Goal: Find specific page/section: Find specific page/section

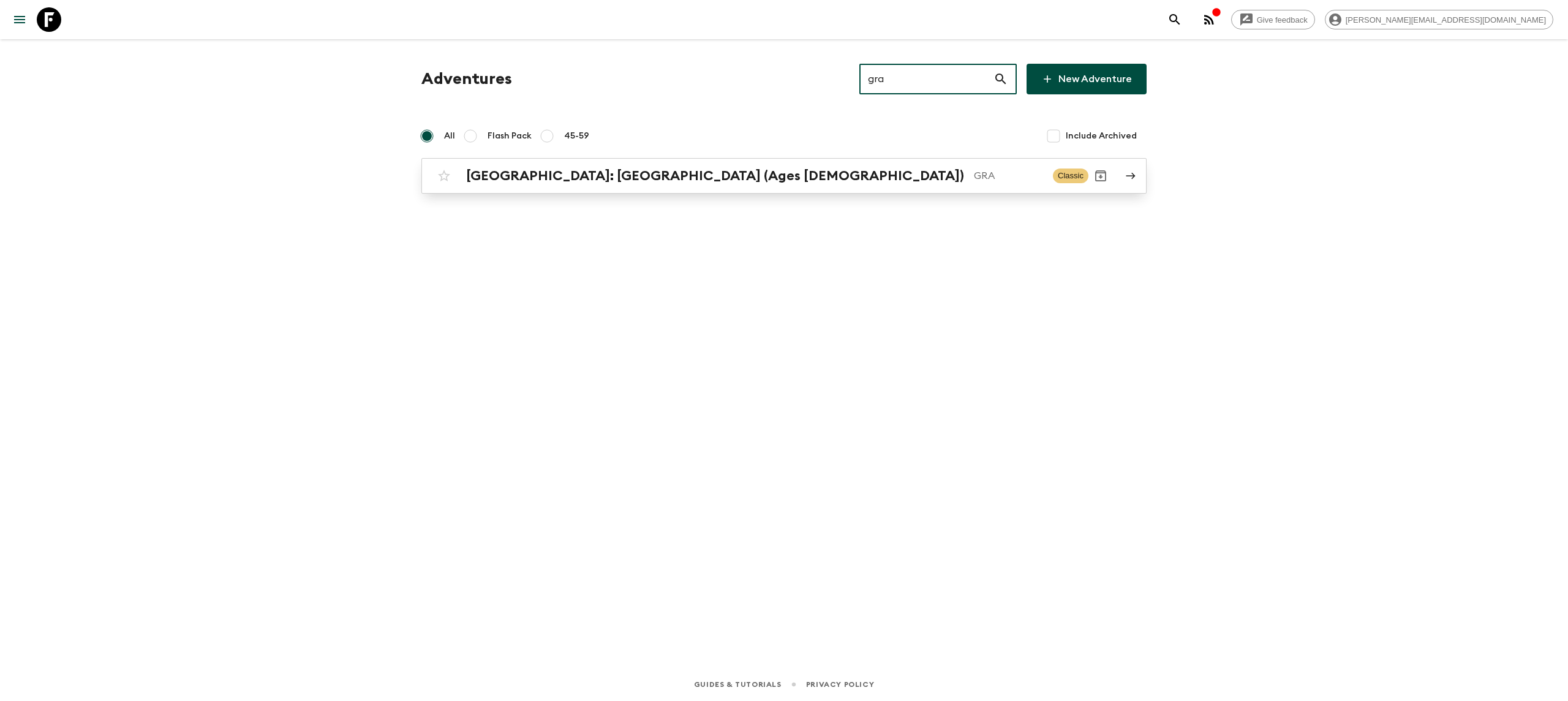
type input "gra"
click at [974, 178] on p "GRA" at bounding box center [1008, 176] width 69 height 15
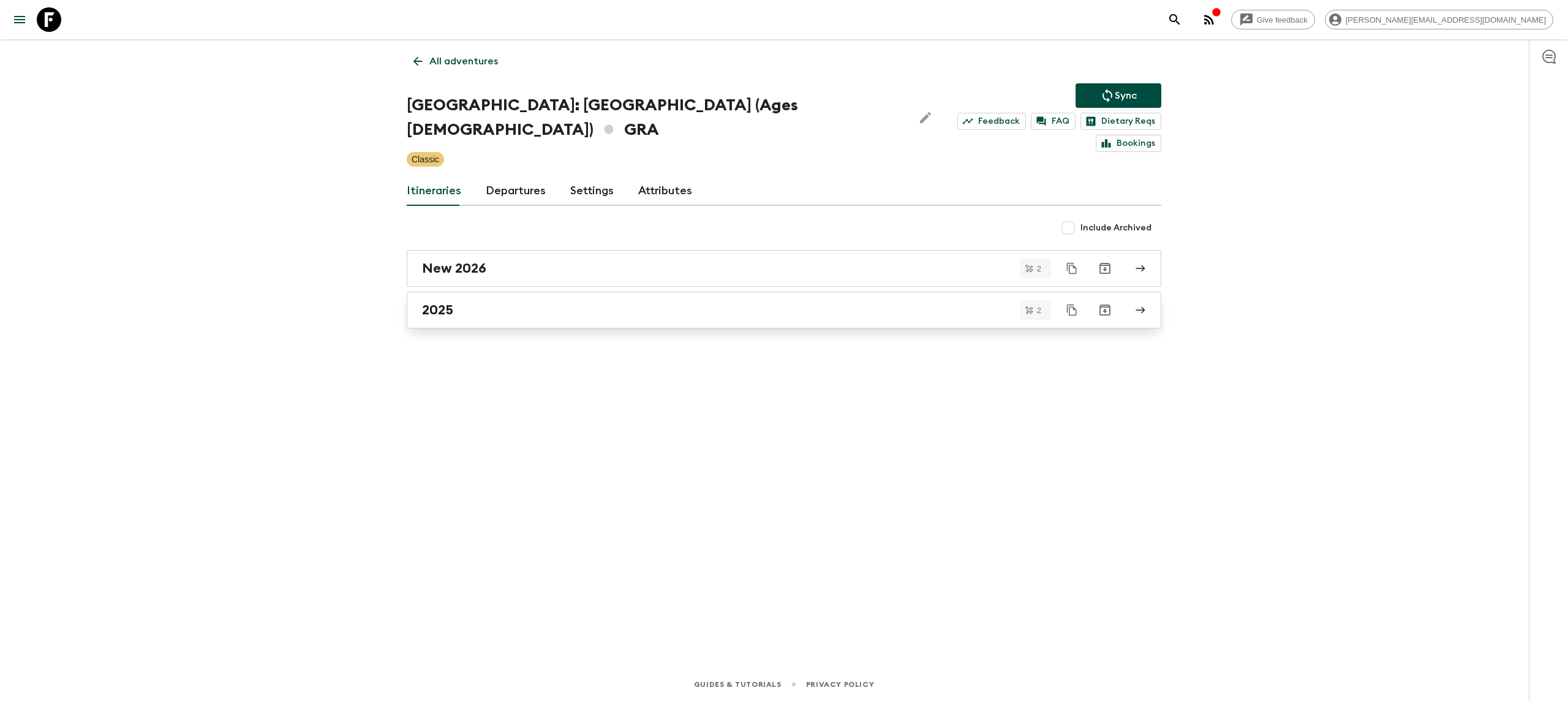
click at [511, 302] on div "2025" at bounding box center [772, 310] width 701 height 16
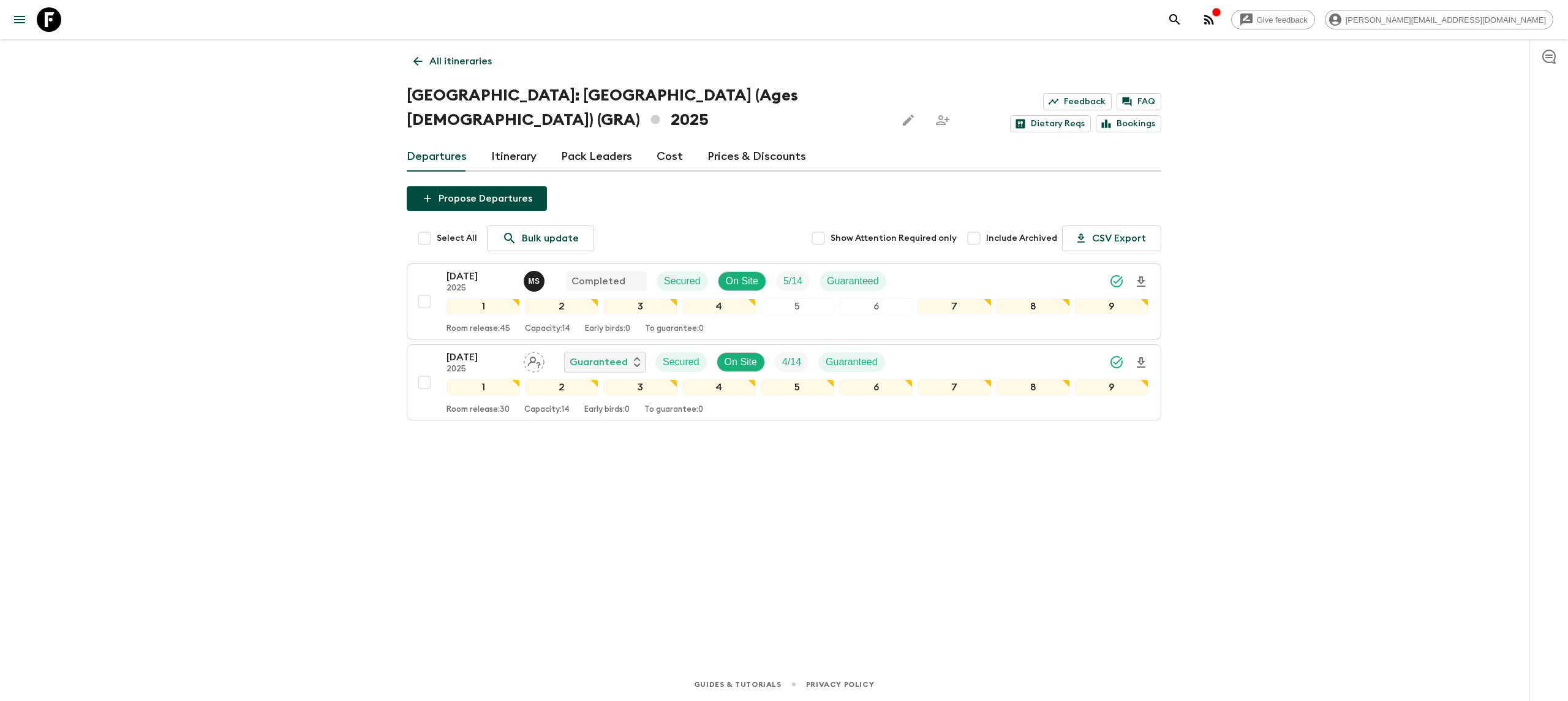
click at [45, 21] on icon at bounding box center [49, 19] width 25 height 25
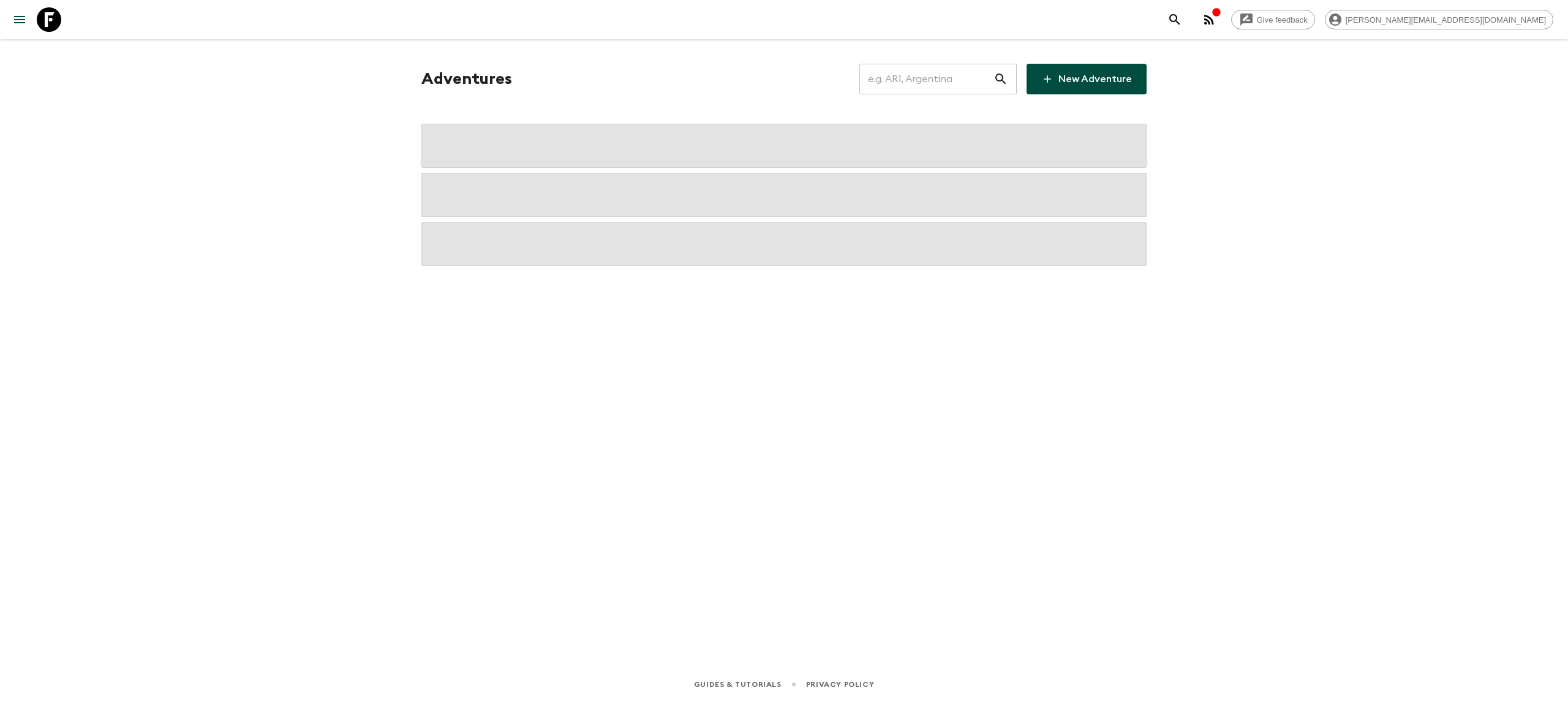
click at [931, 84] on input "text" at bounding box center [926, 79] width 134 height 34
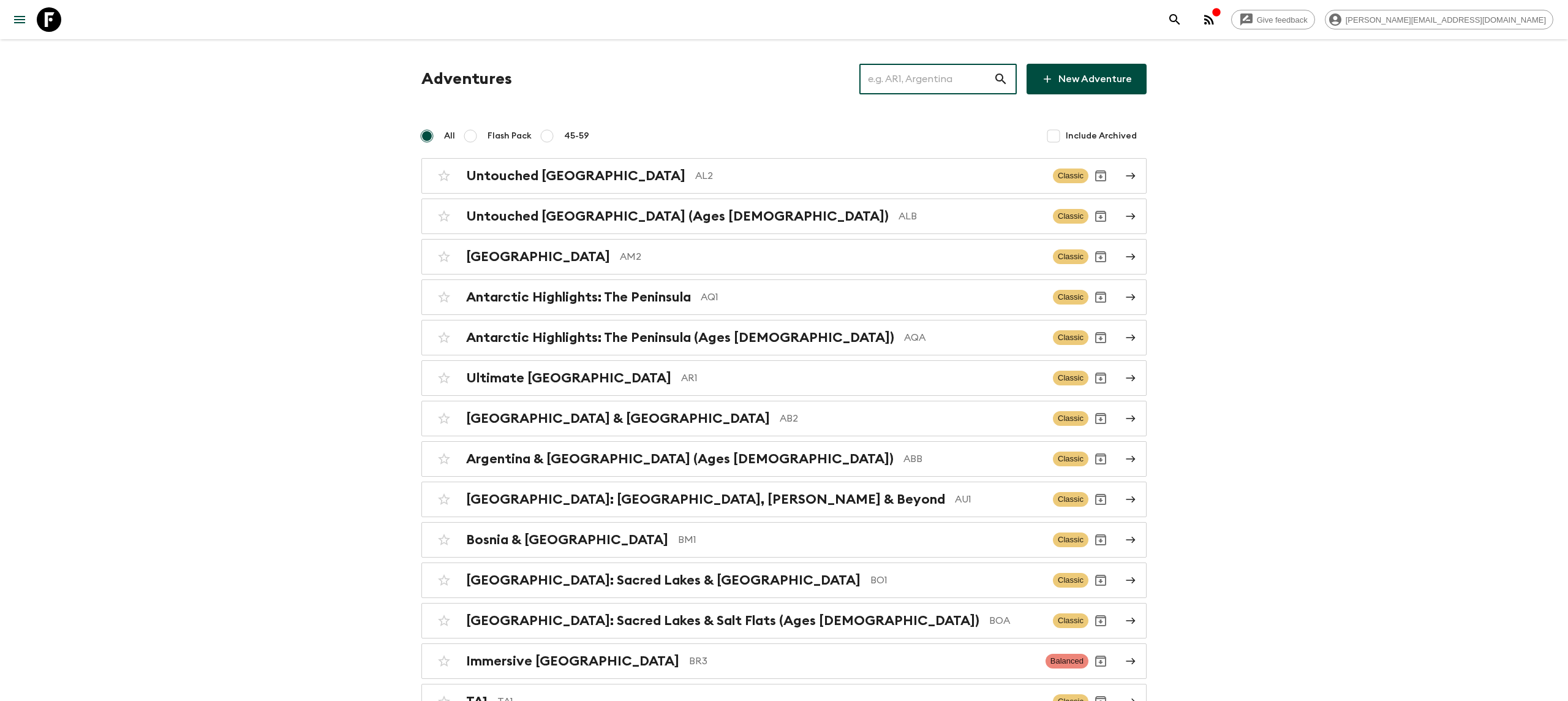
type input "t"
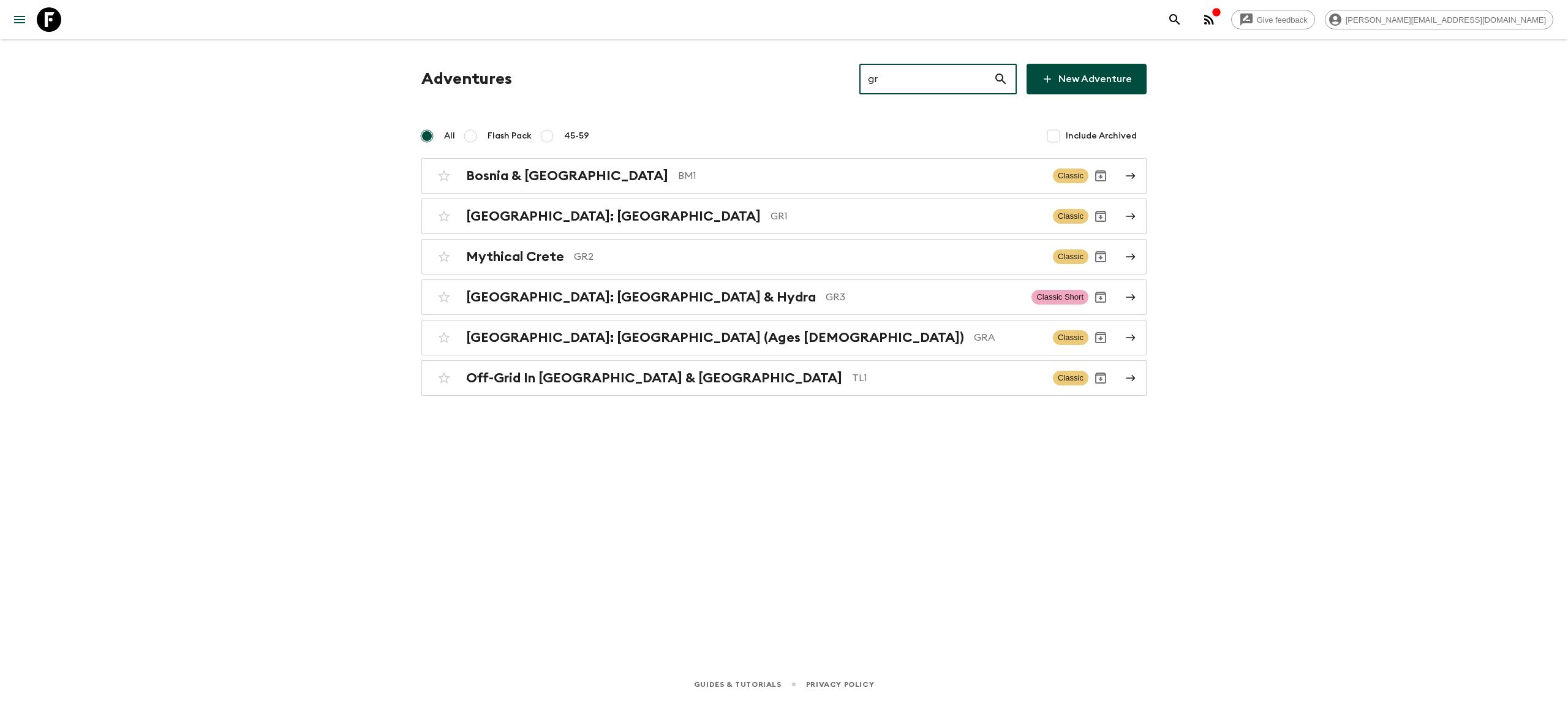
type input "g"
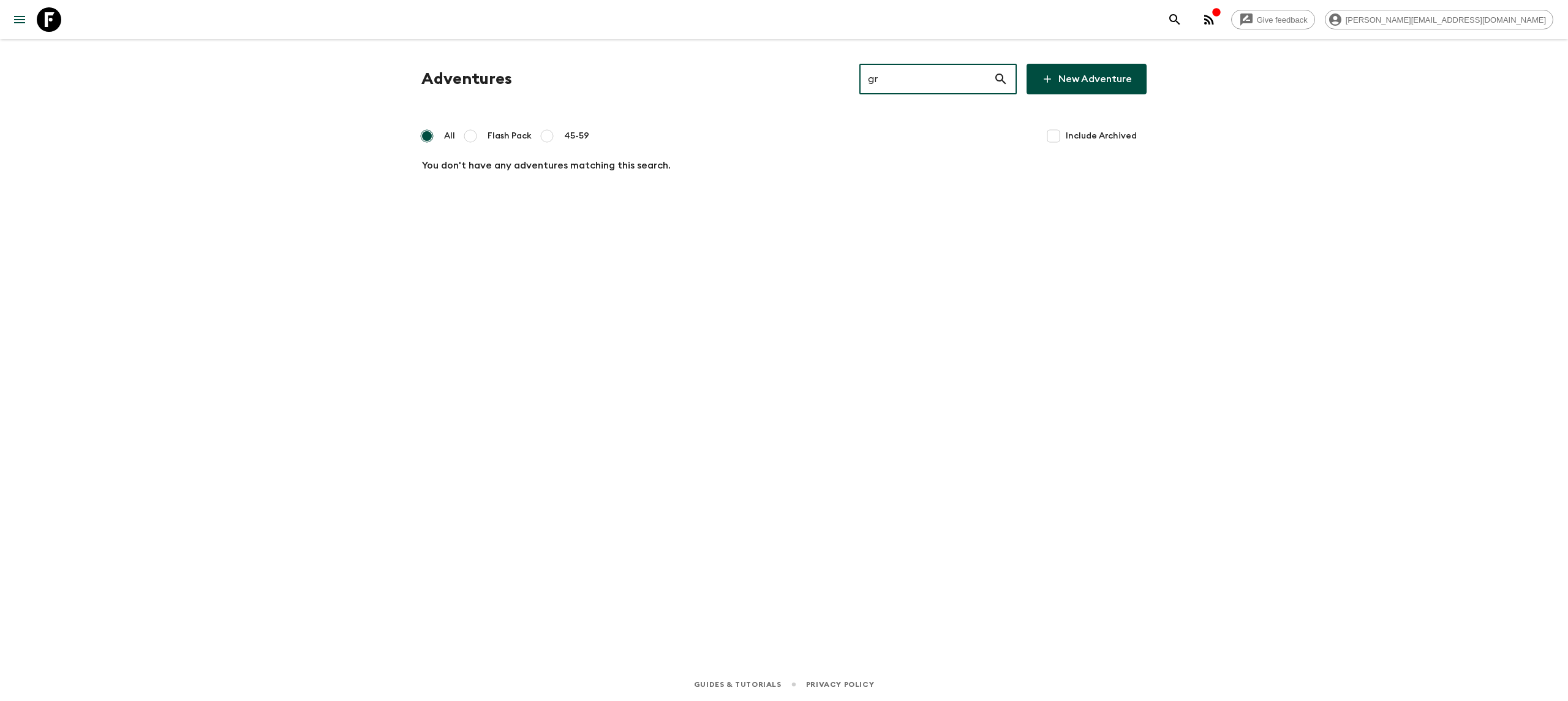
type input "g"
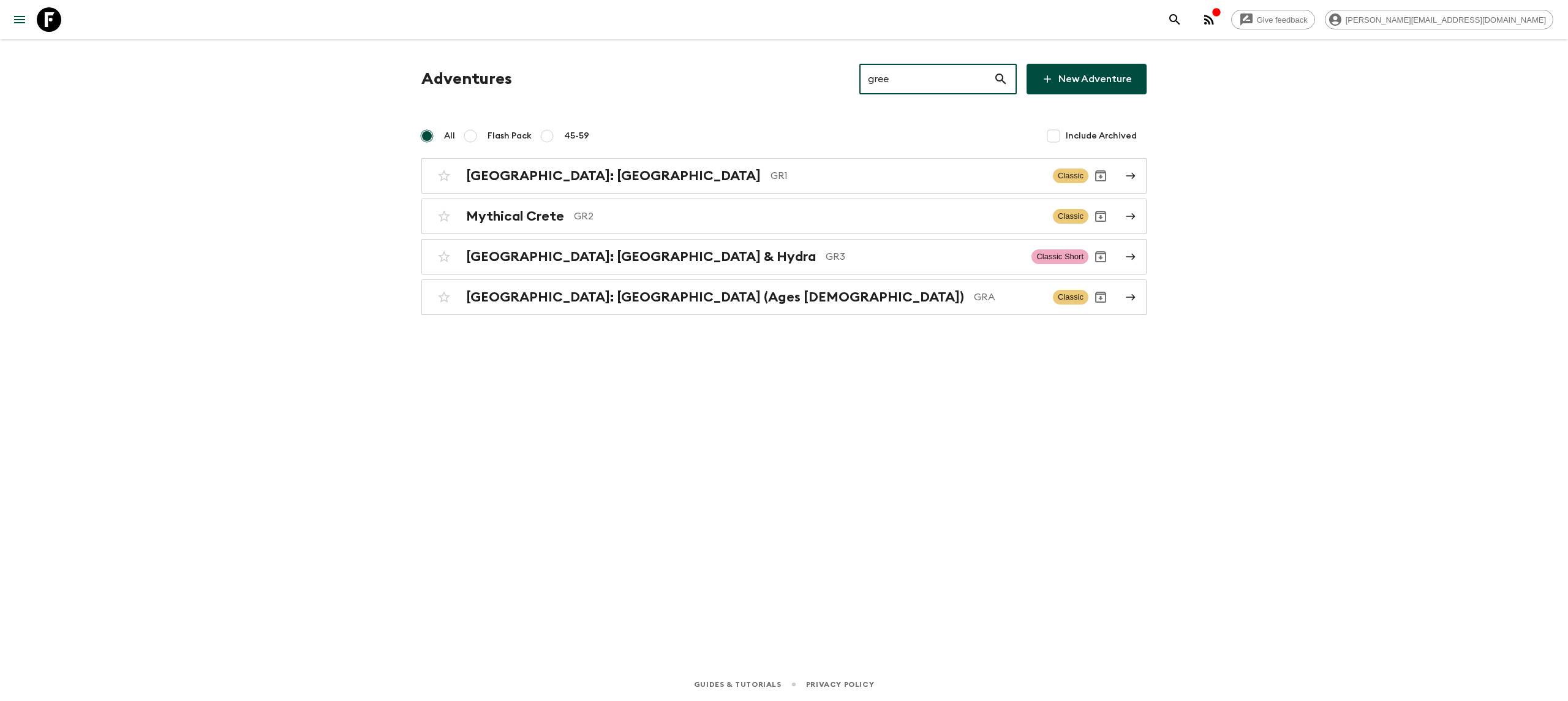
click at [901, 69] on input "gree" at bounding box center [926, 79] width 134 height 34
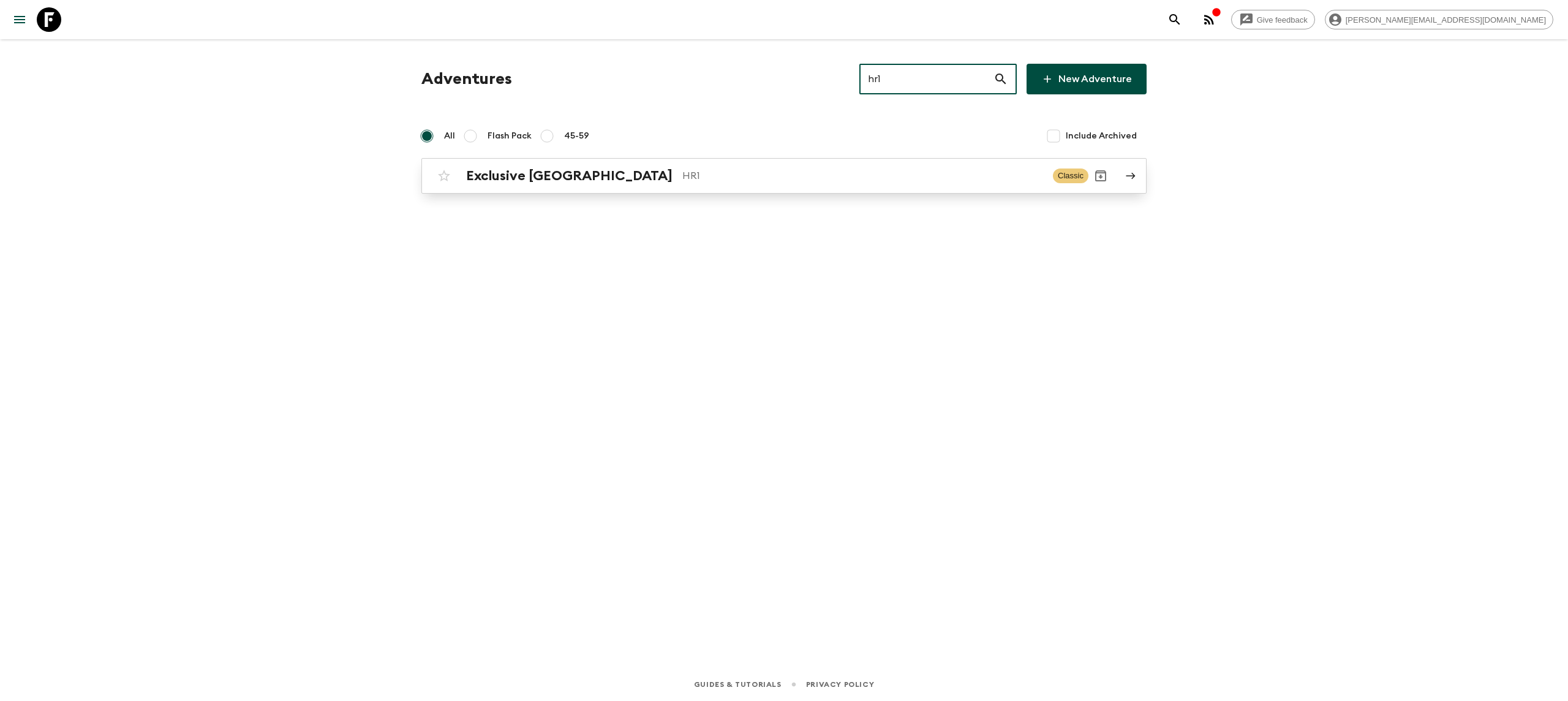
type input "hr1"
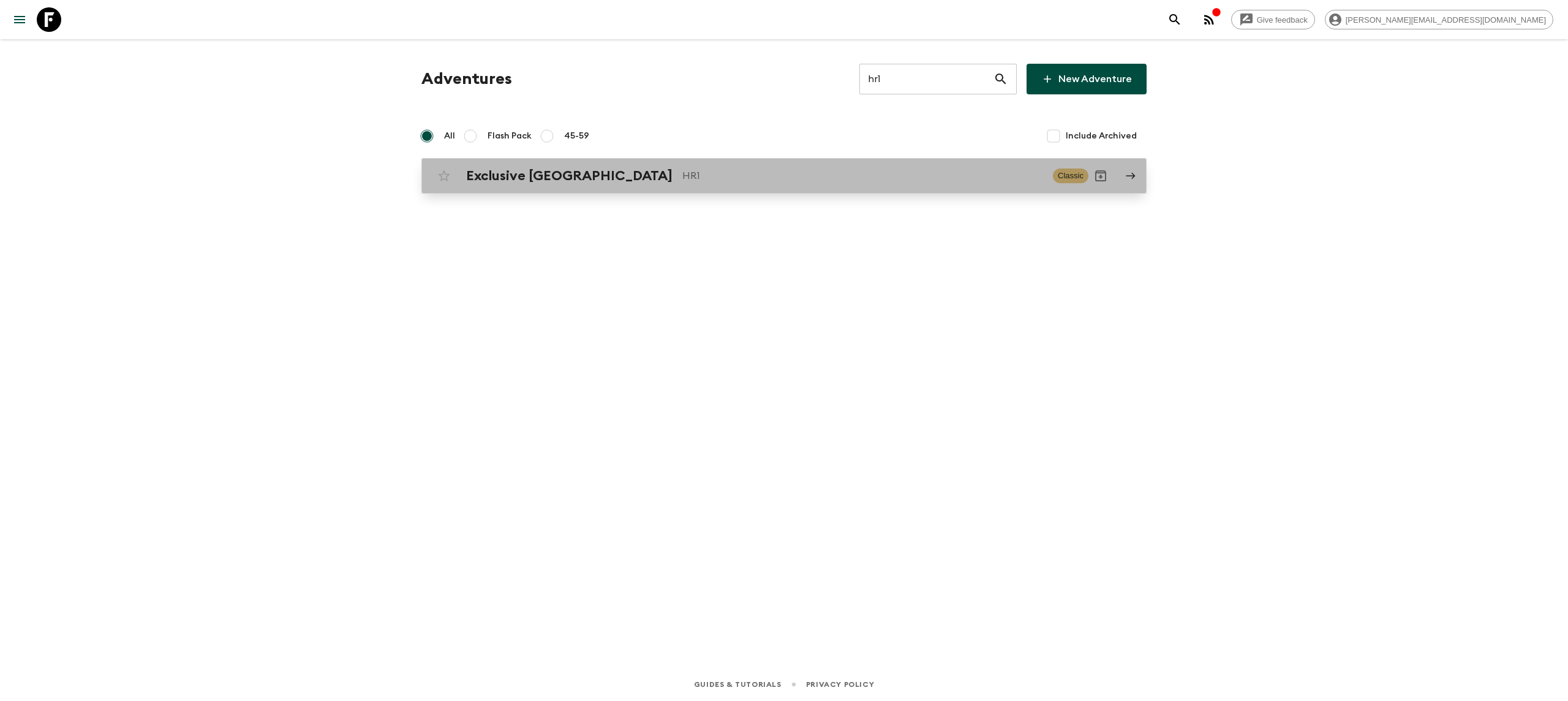
click at [682, 182] on p "HR1" at bounding box center [863, 176] width 361 height 15
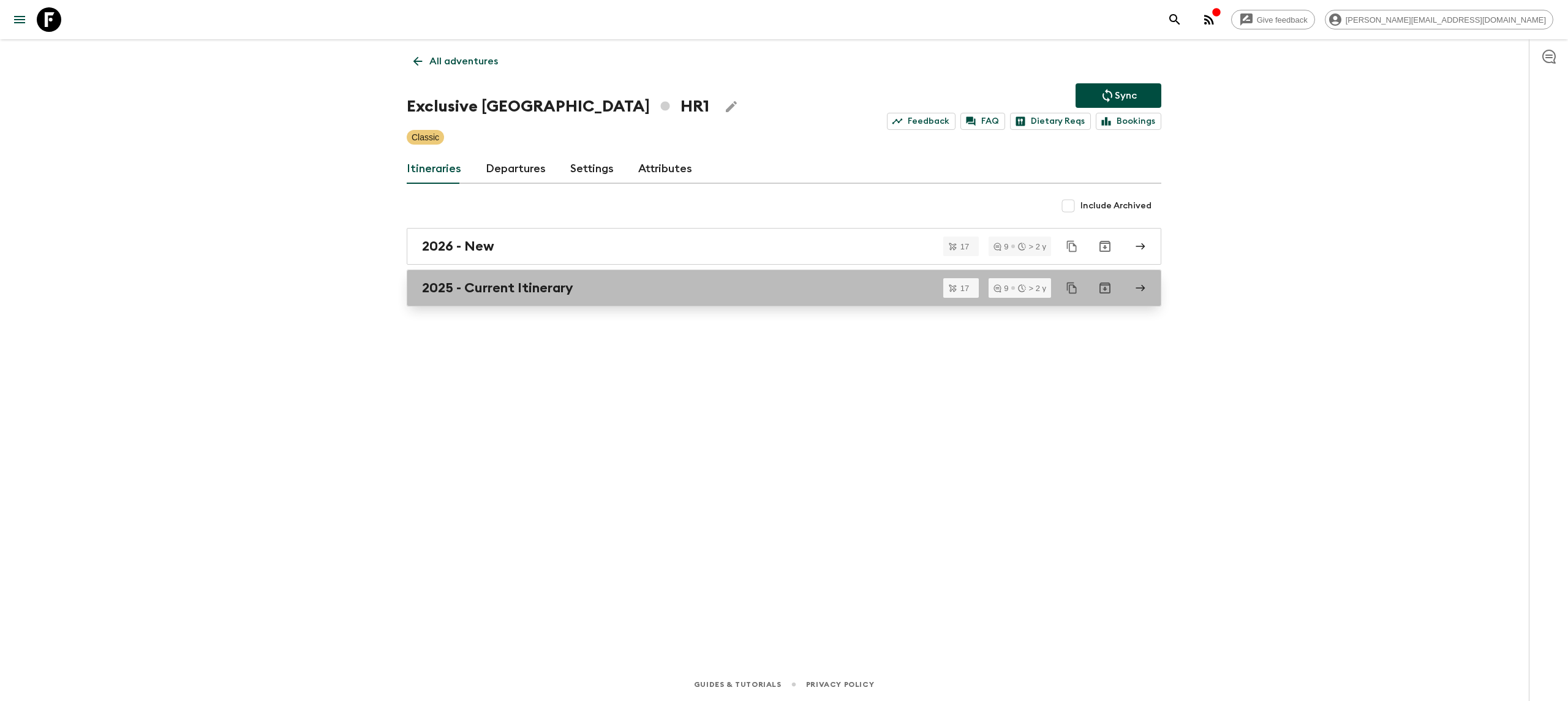
click at [557, 278] on link "2025 - Current Itinerary" at bounding box center [784, 288] width 755 height 37
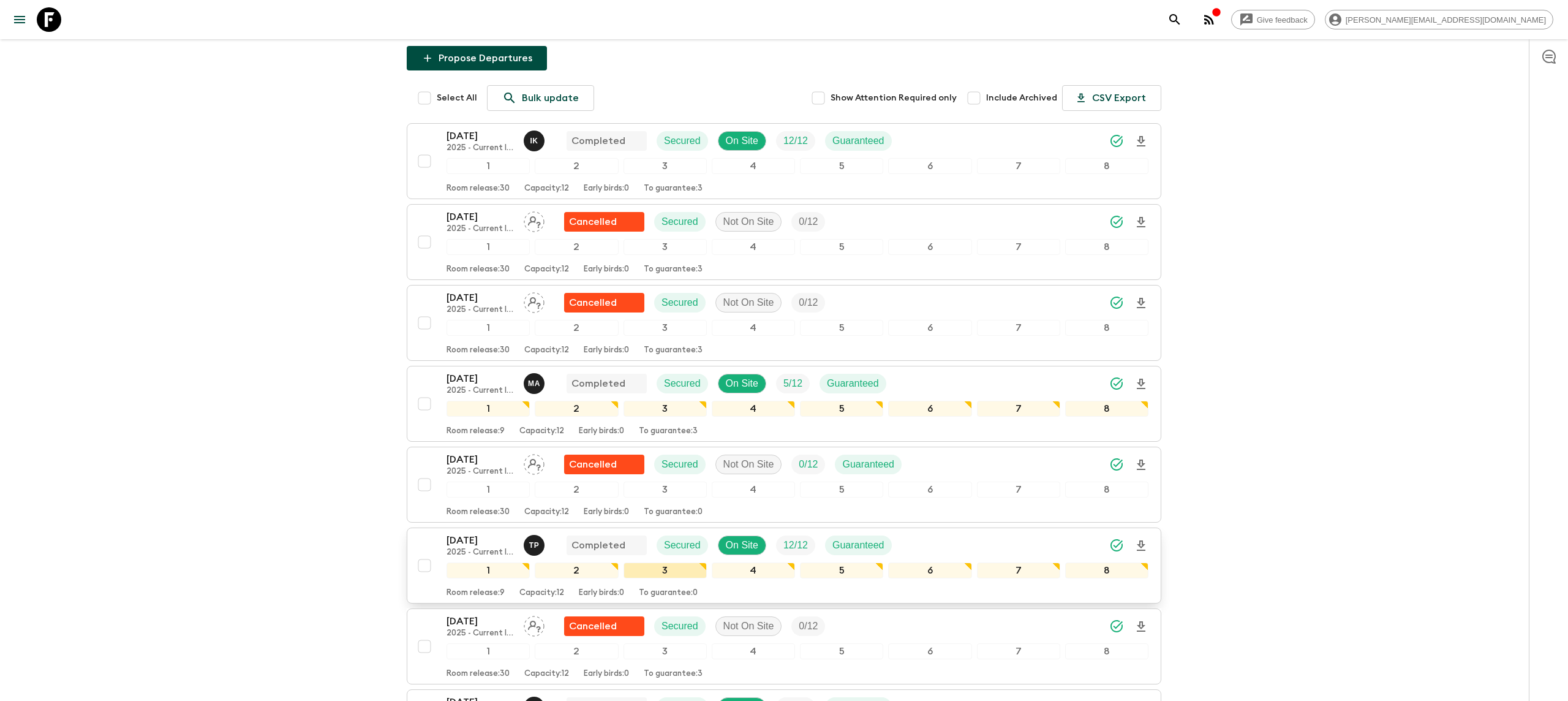
scroll to position [174, 0]
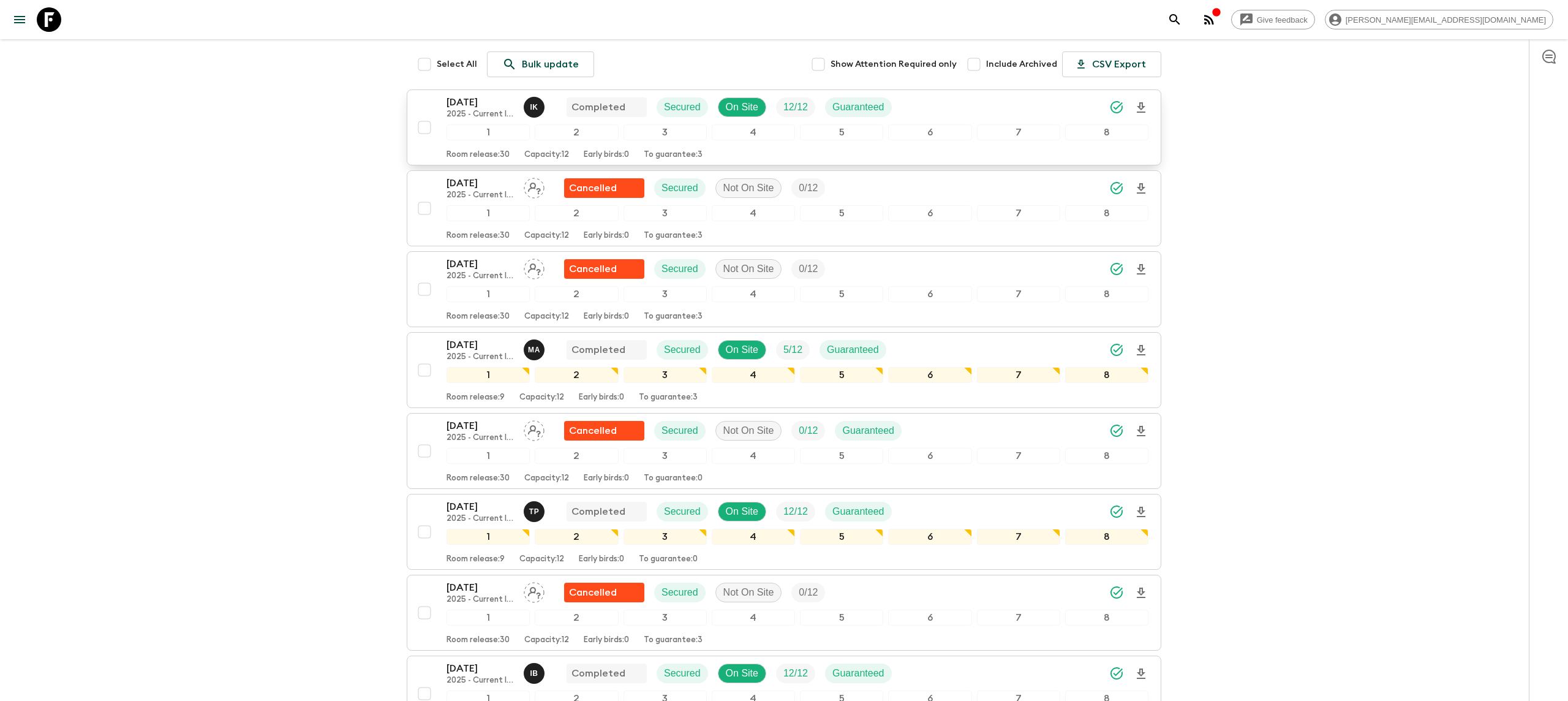
click at [421, 115] on input "checkbox" at bounding box center [424, 127] width 25 height 25
checkbox input "true"
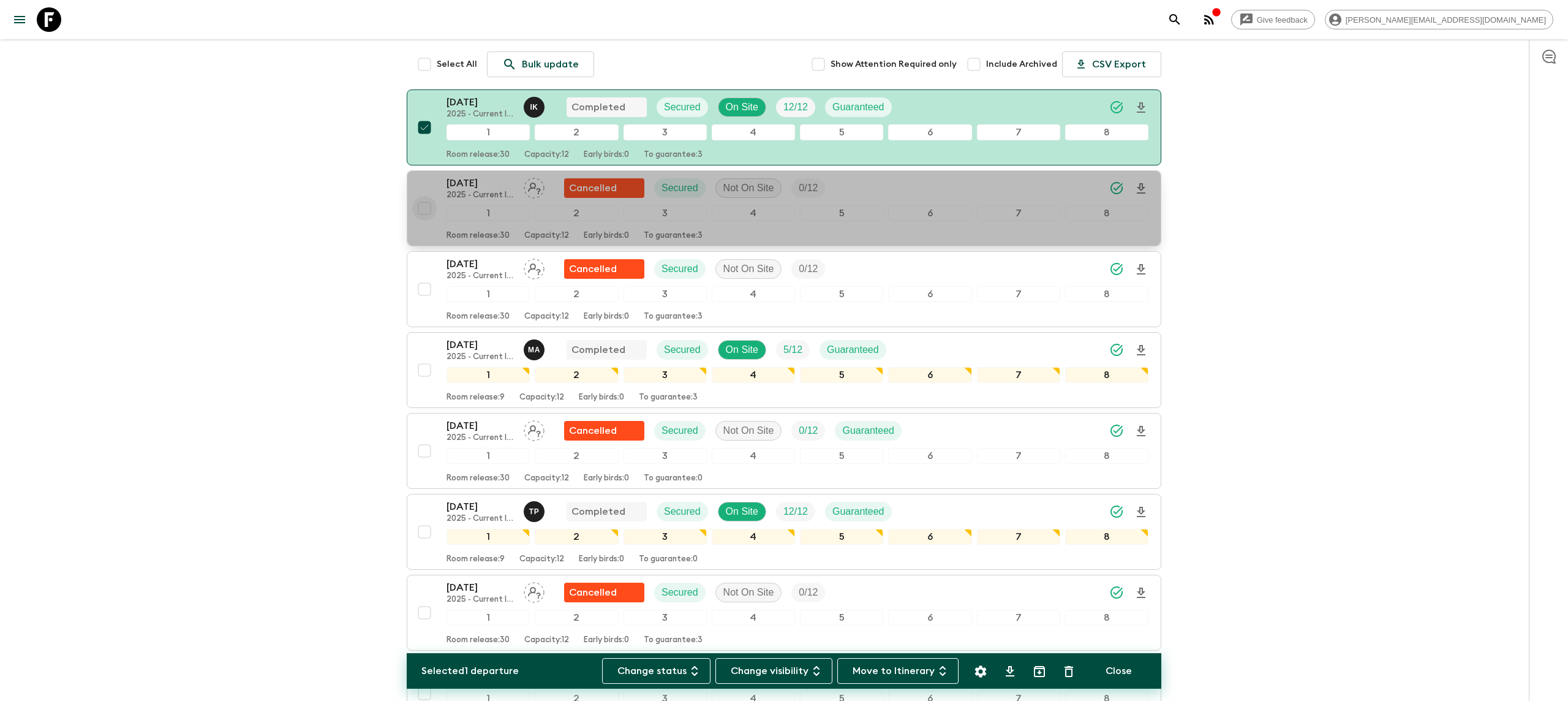
click at [424, 196] on input "checkbox" at bounding box center [424, 208] width 25 height 25
checkbox input "true"
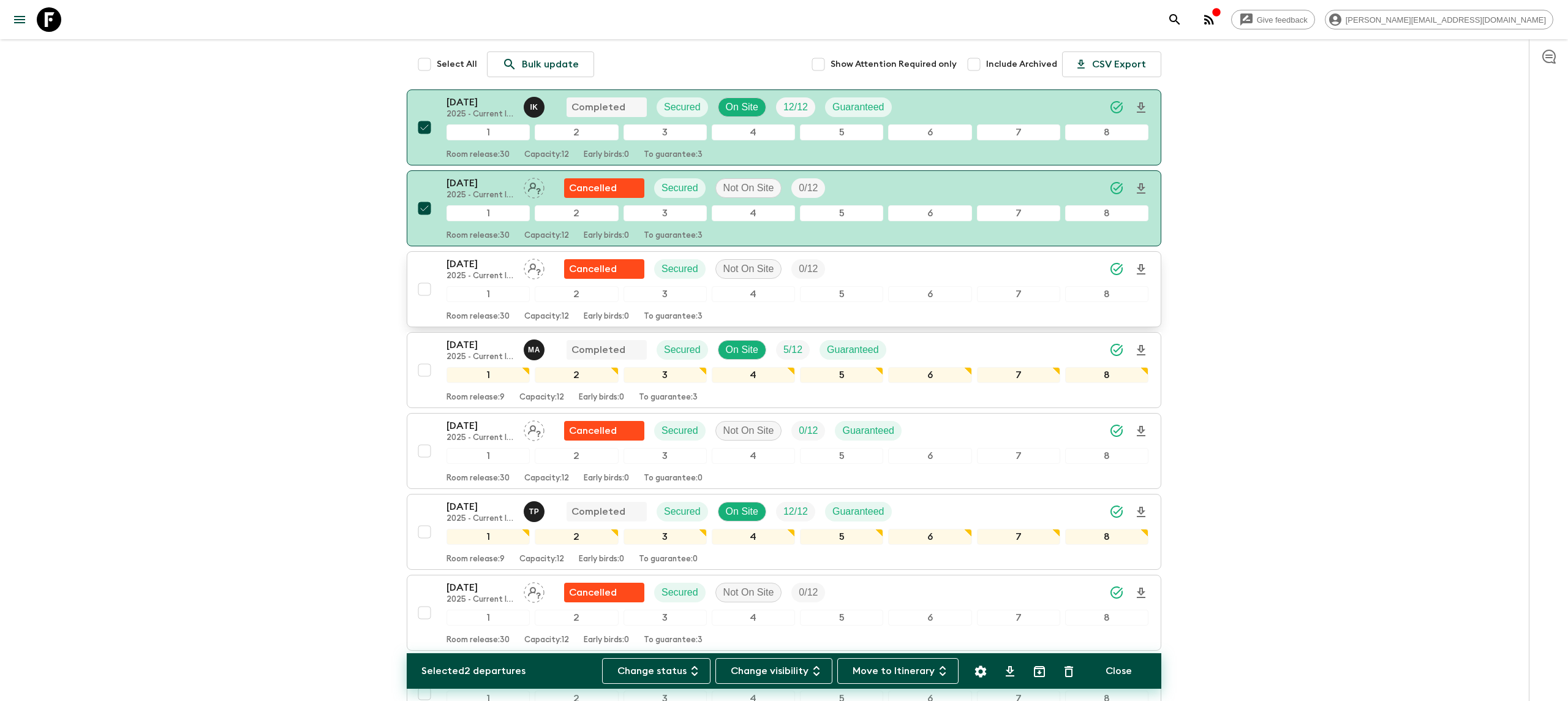
click at [423, 277] on input "checkbox" at bounding box center [424, 289] width 25 height 25
checkbox input "true"
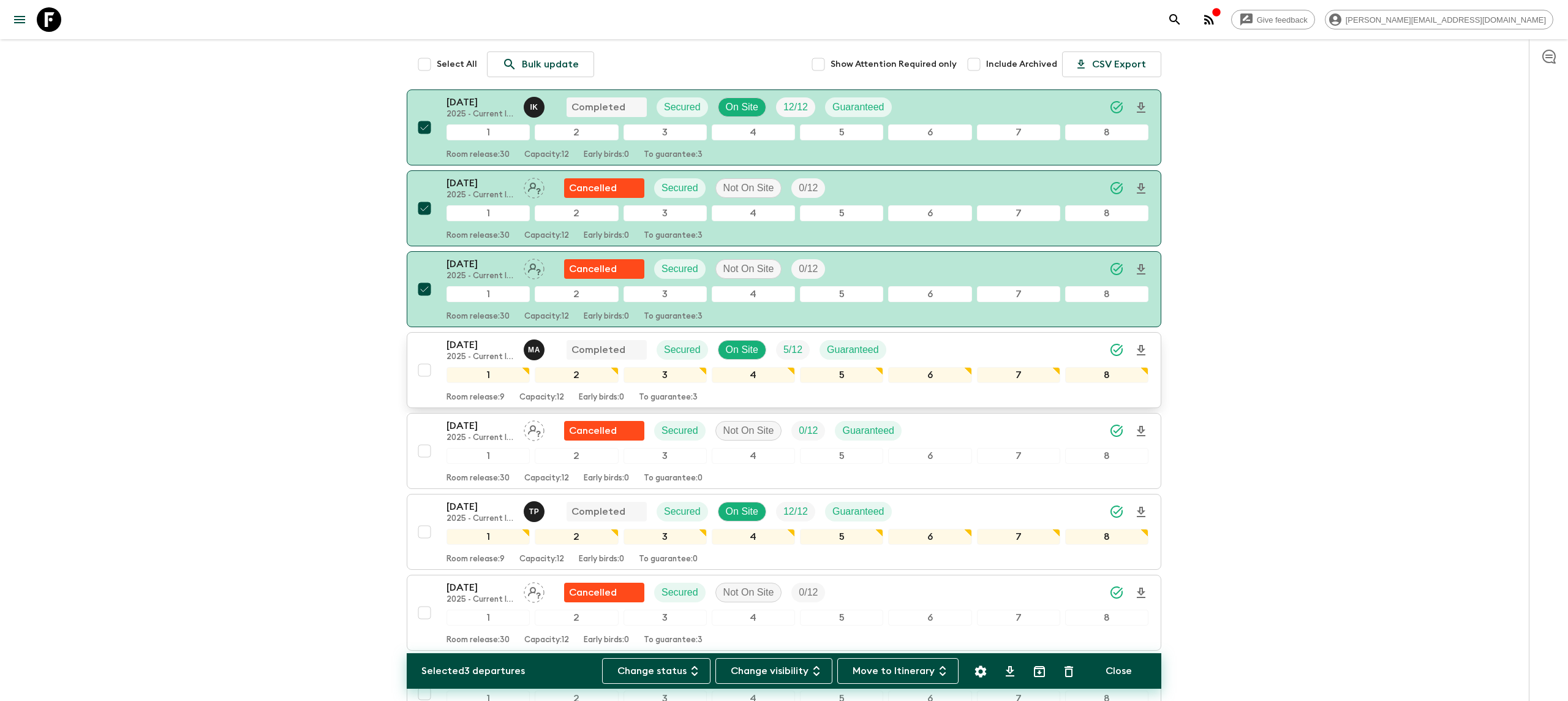
click at [424, 358] on input "checkbox" at bounding box center [424, 370] width 25 height 25
checkbox input "true"
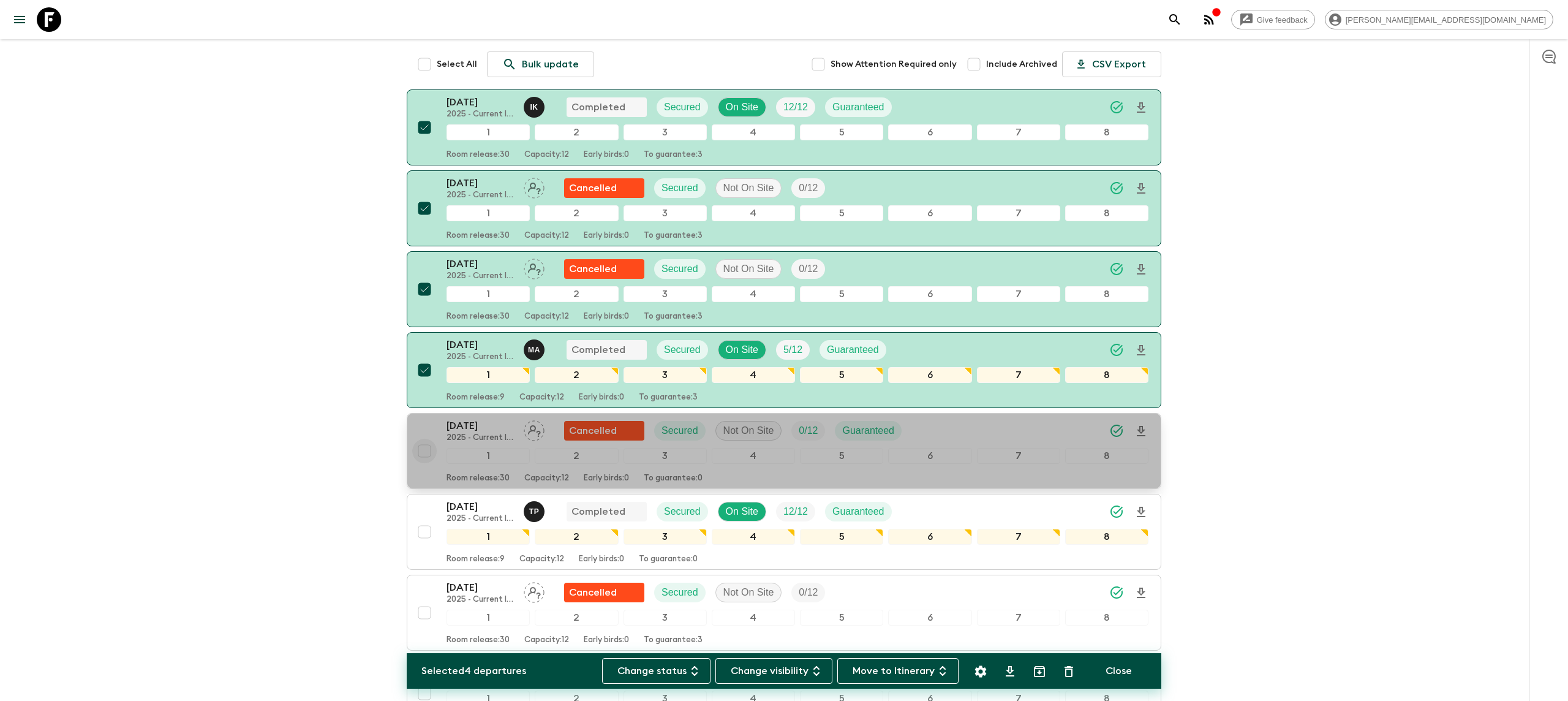
click at [423, 439] on input "checkbox" at bounding box center [424, 451] width 25 height 25
checkbox input "true"
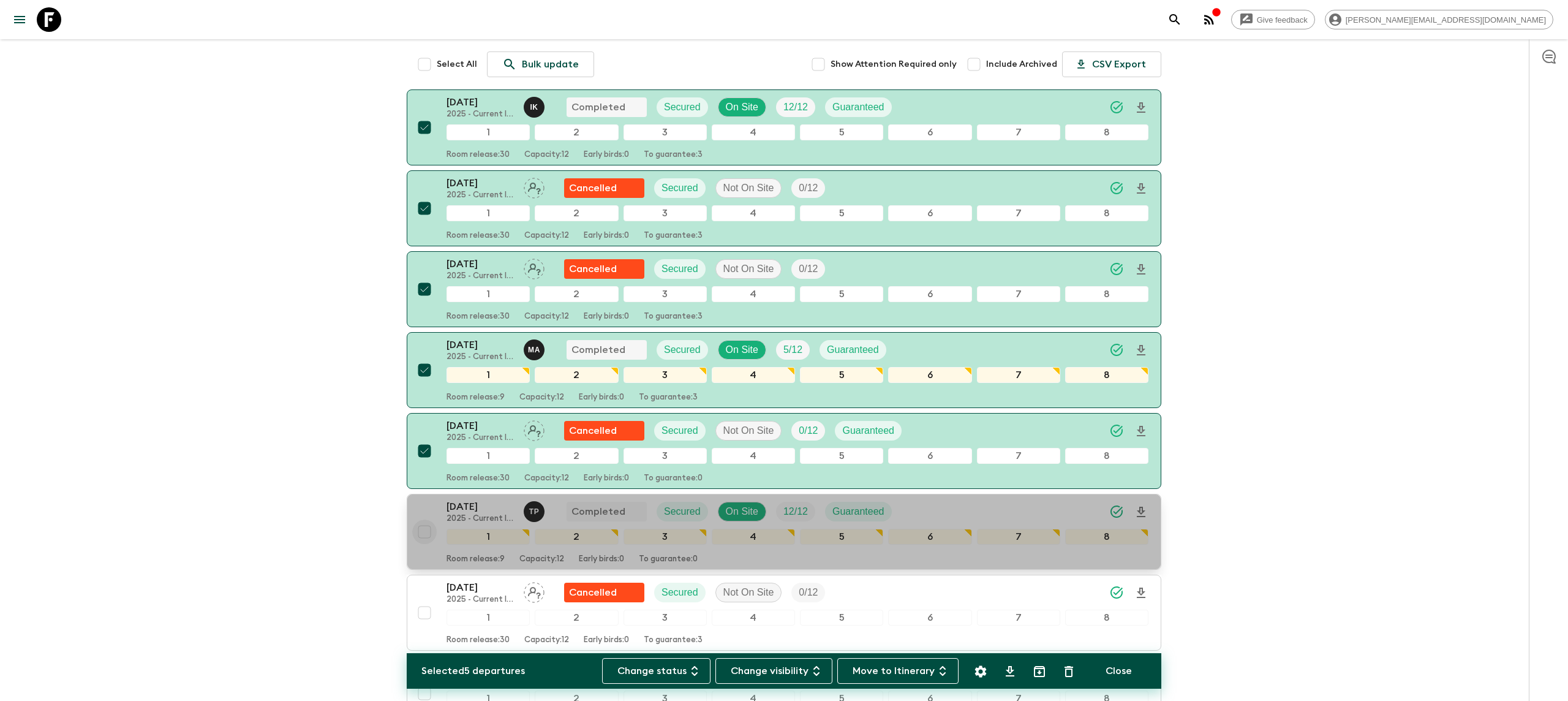
click at [424, 519] on input "checkbox" at bounding box center [424, 532] width 25 height 25
checkbox input "true"
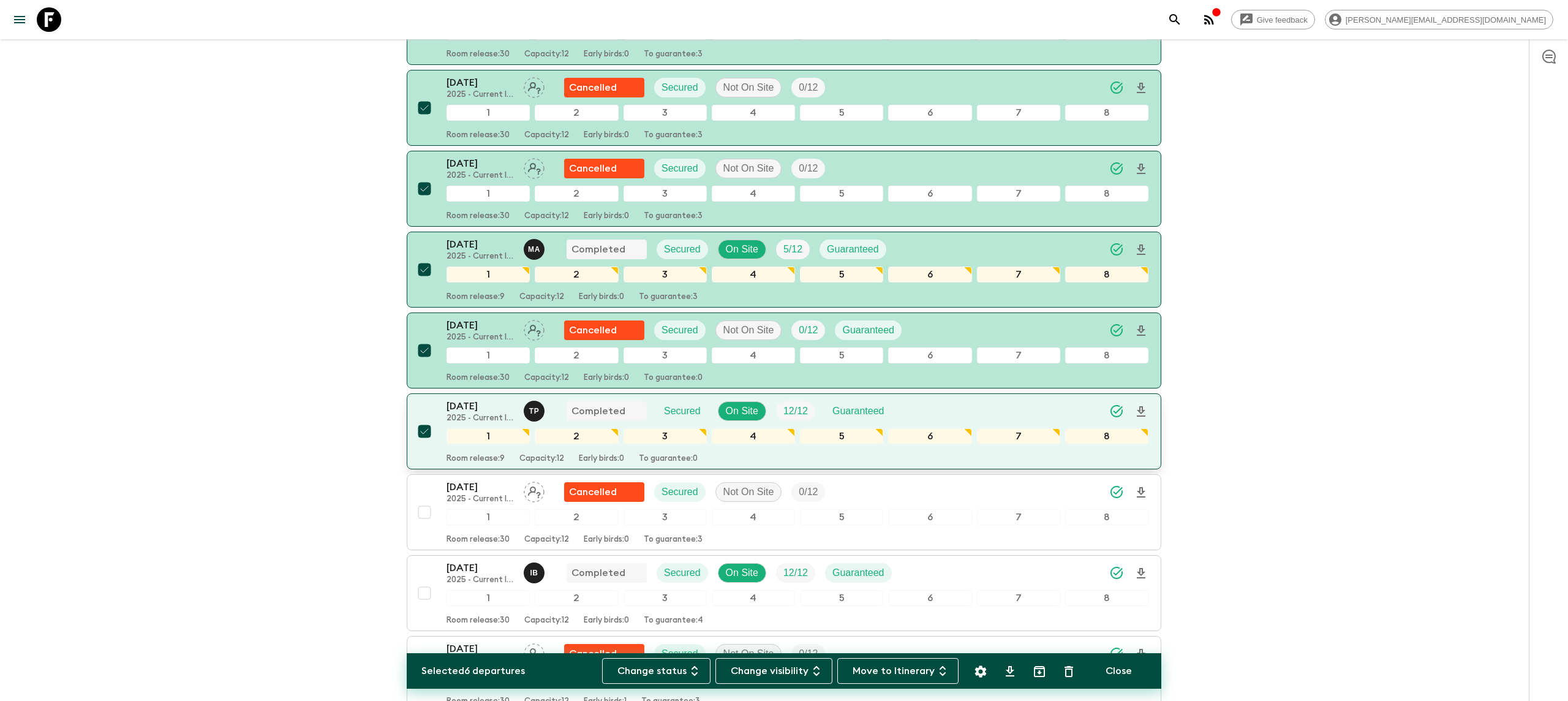
scroll to position [308, 0]
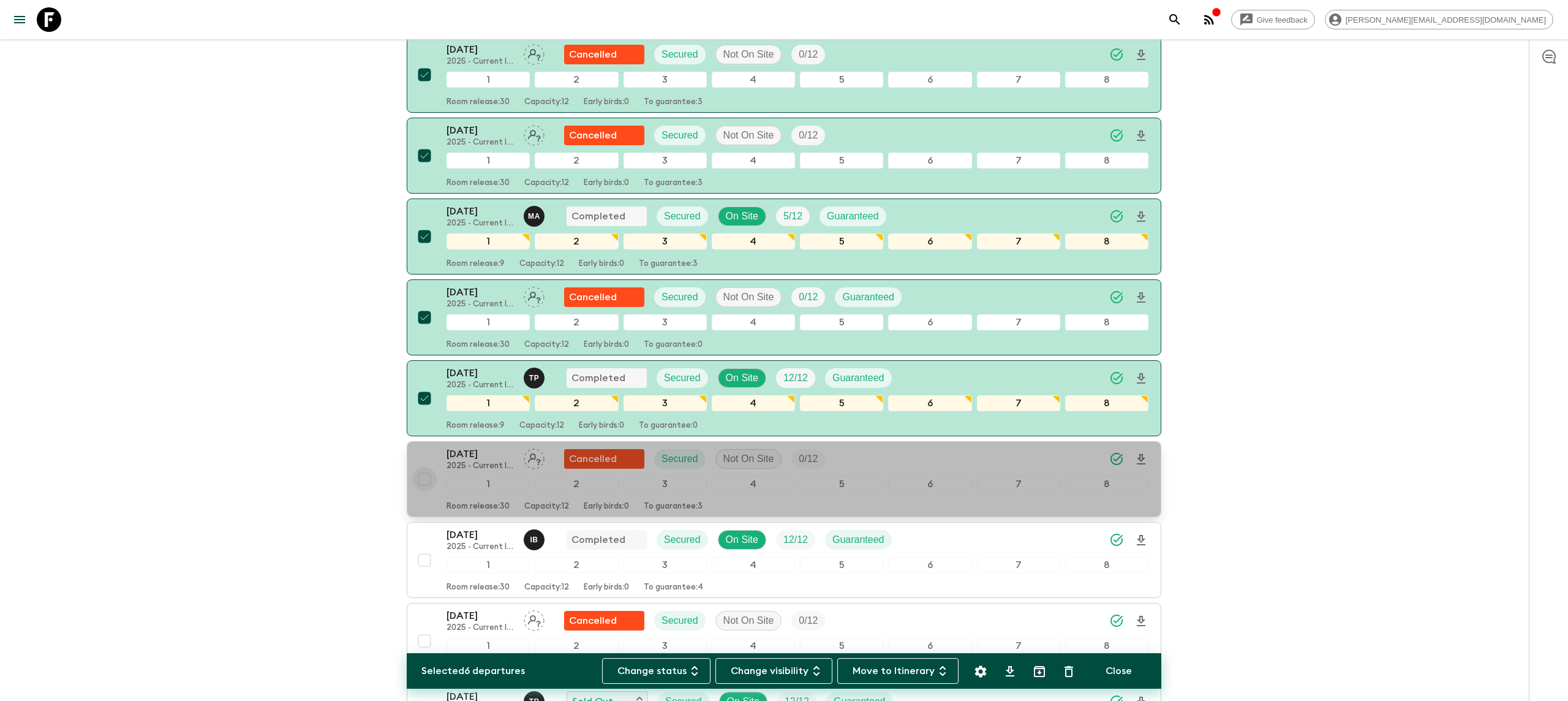
click at [424, 467] on input "checkbox" at bounding box center [424, 479] width 25 height 25
checkbox input "true"
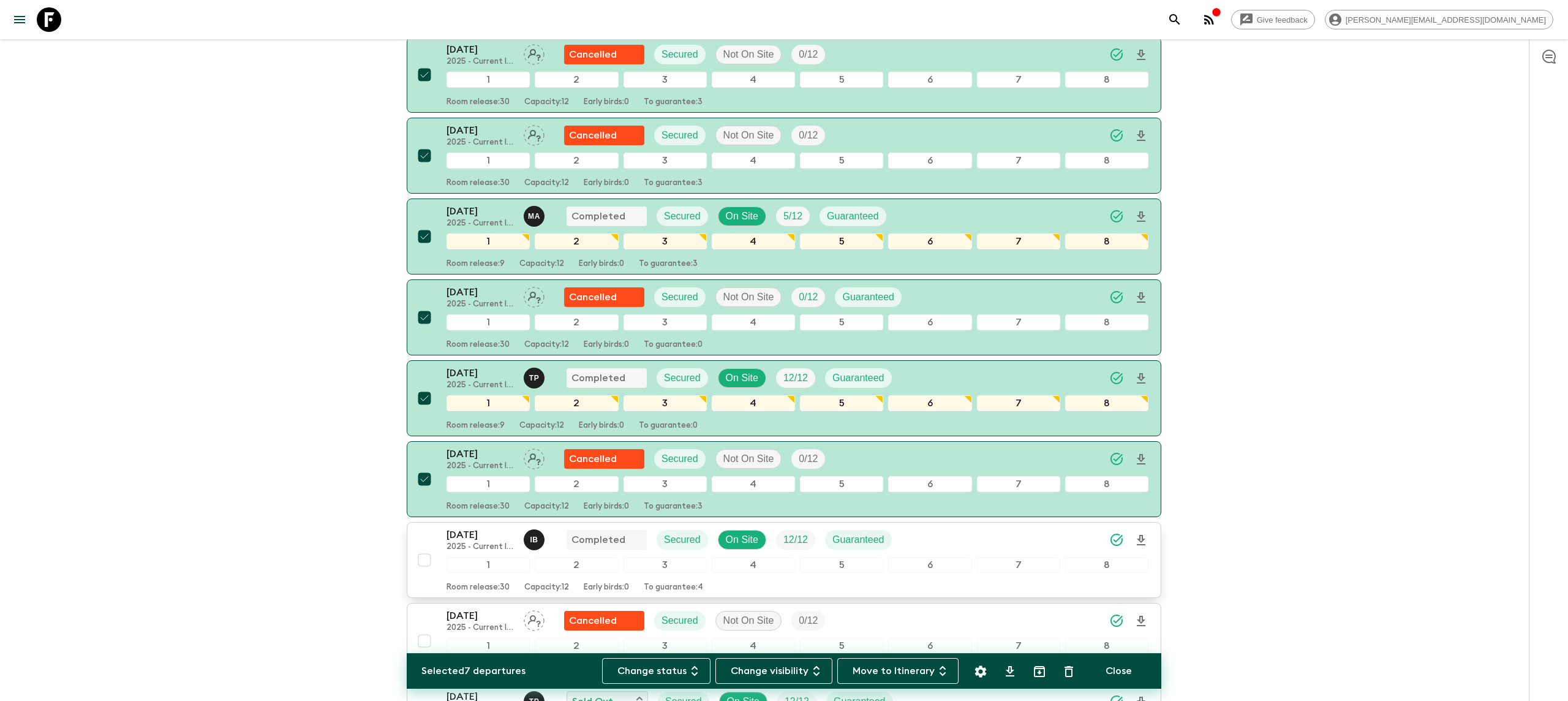
click at [428, 548] on input "checkbox" at bounding box center [424, 560] width 25 height 25
checkbox input "true"
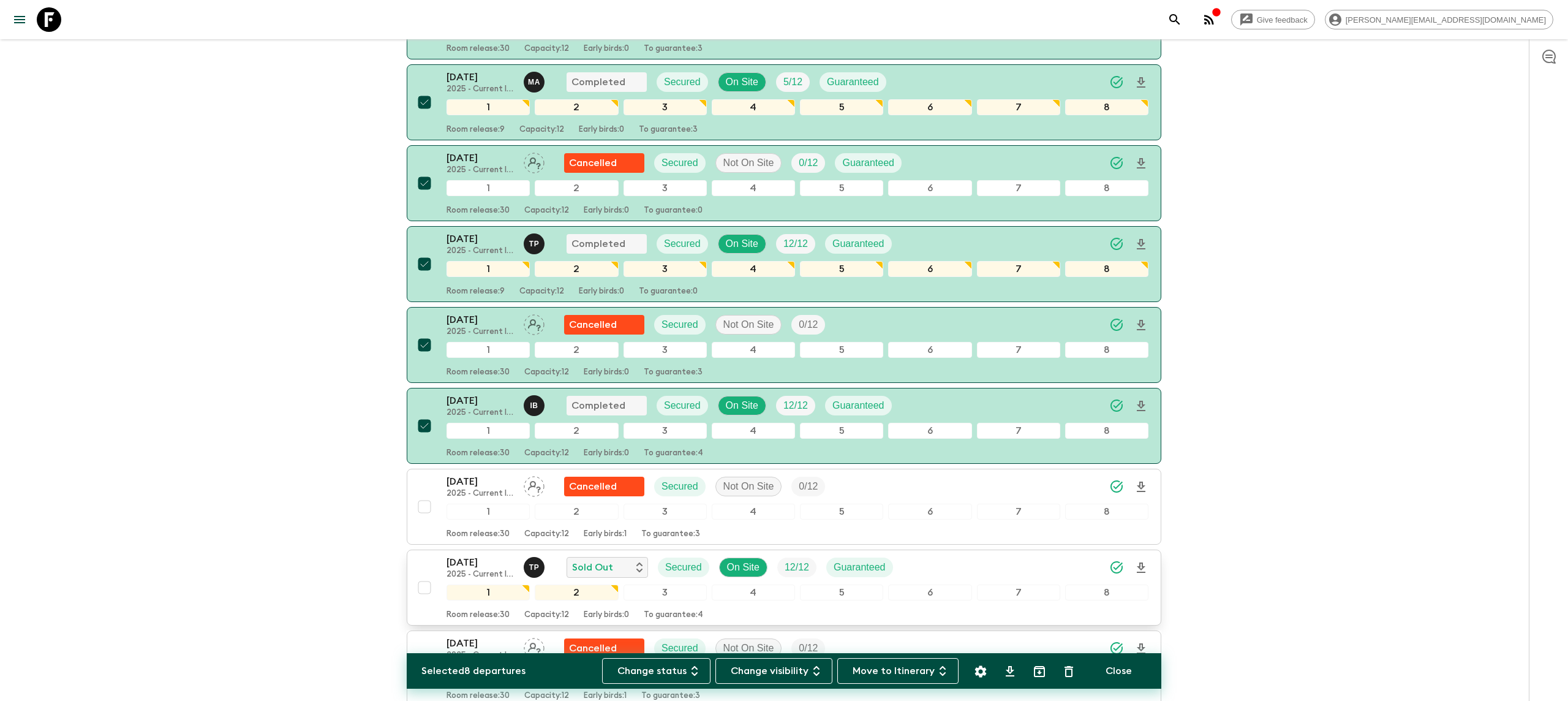
scroll to position [467, 0]
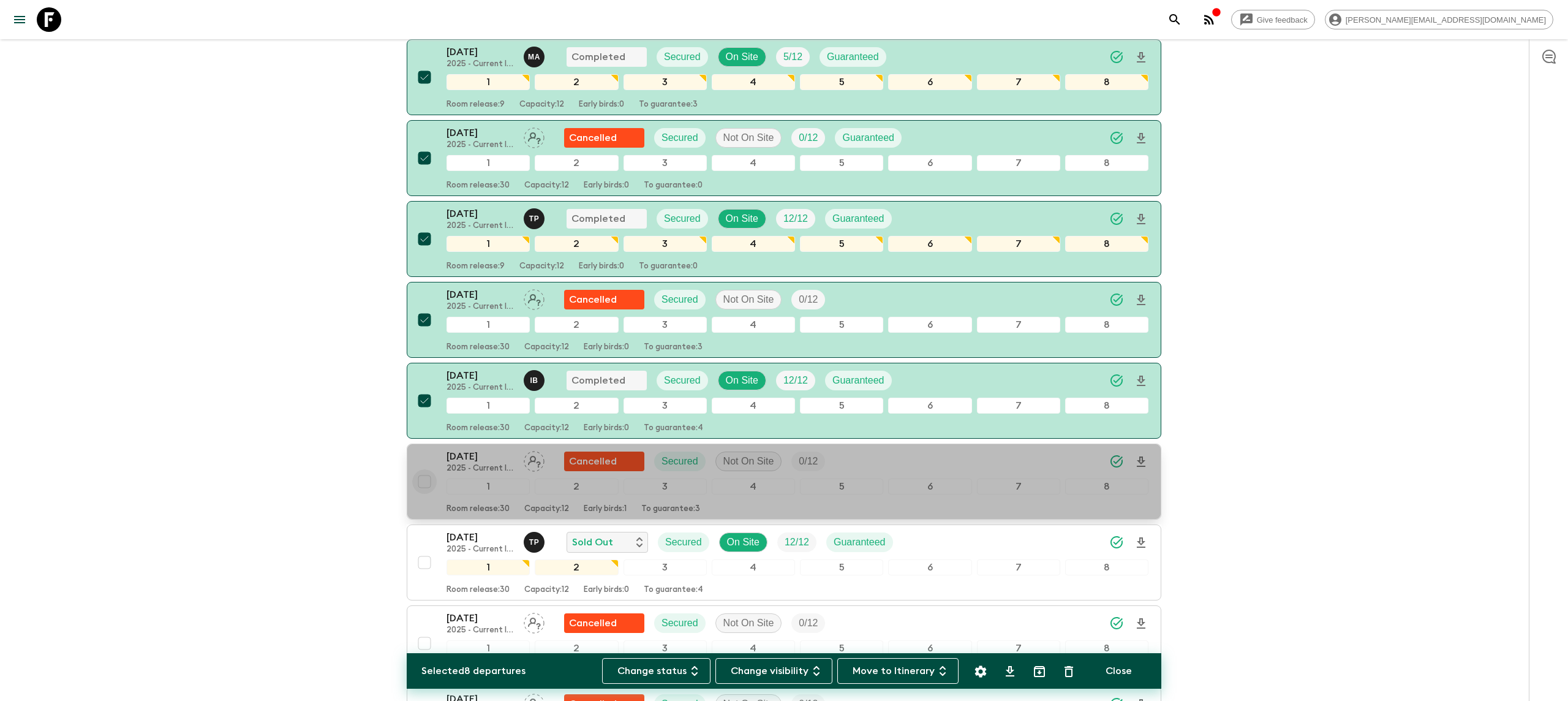
click at [422, 469] on input "checkbox" at bounding box center [424, 482] width 25 height 25
checkbox input "true"
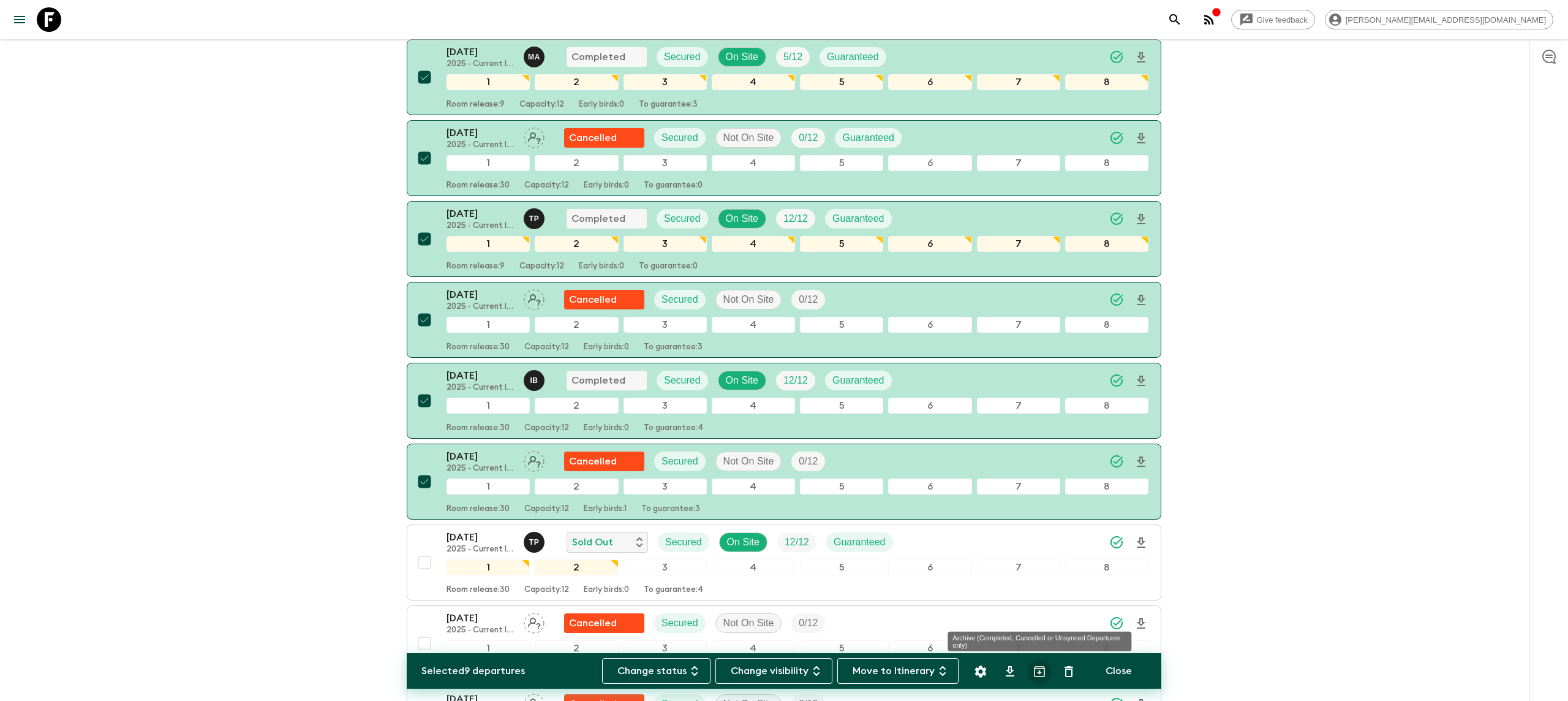
click at [1043, 670] on icon "Archive (Completed, Cancelled or Unsynced Departures only)" at bounding box center [1039, 671] width 15 height 15
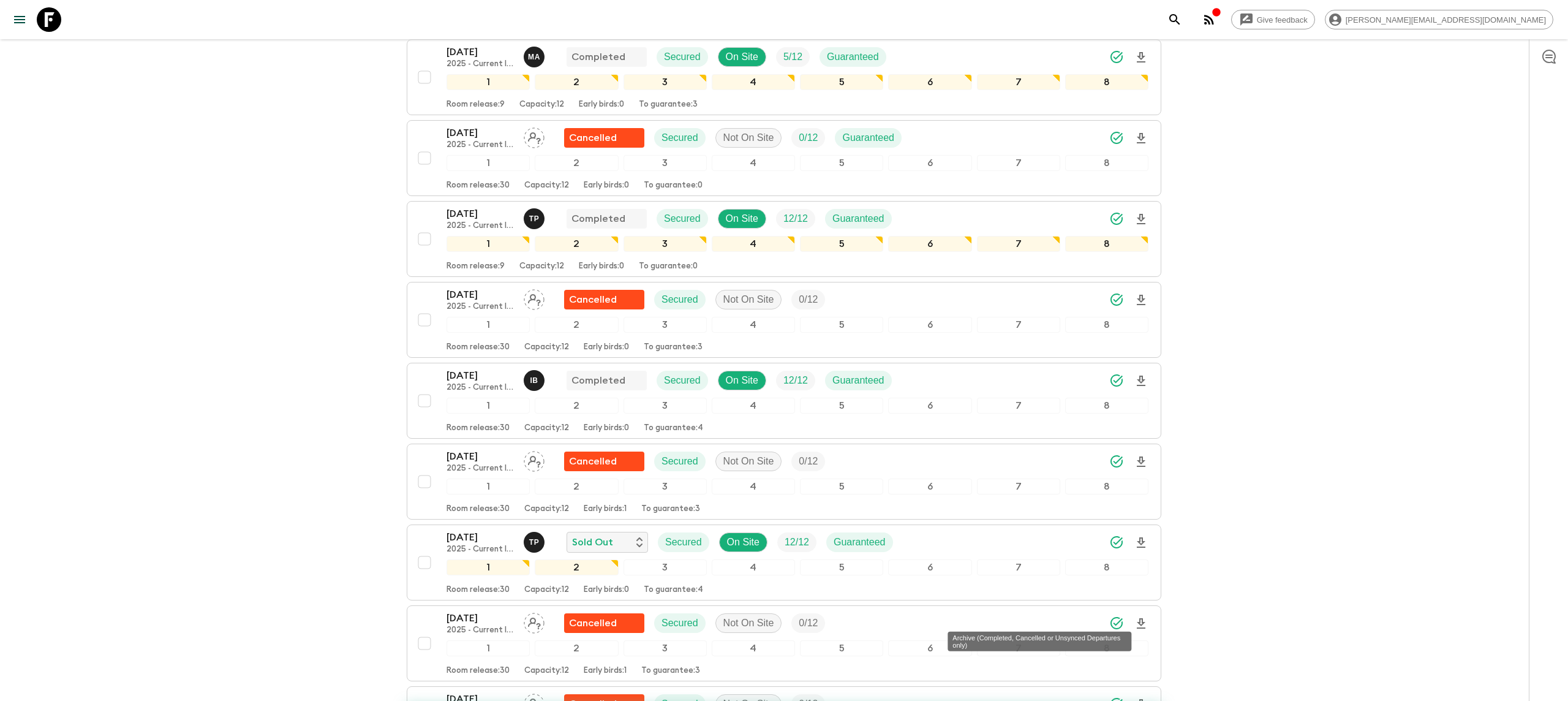
checkbox input "false"
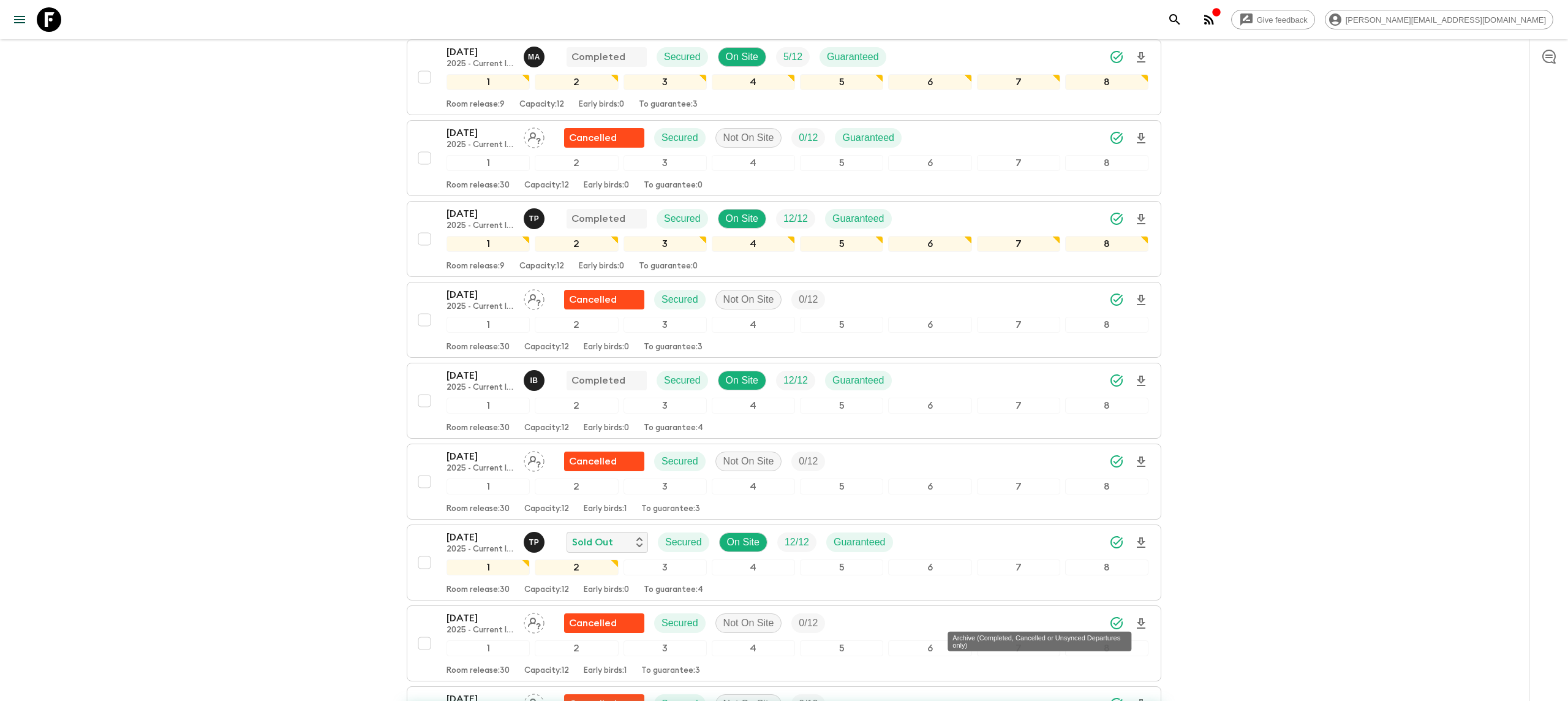
checkbox input "false"
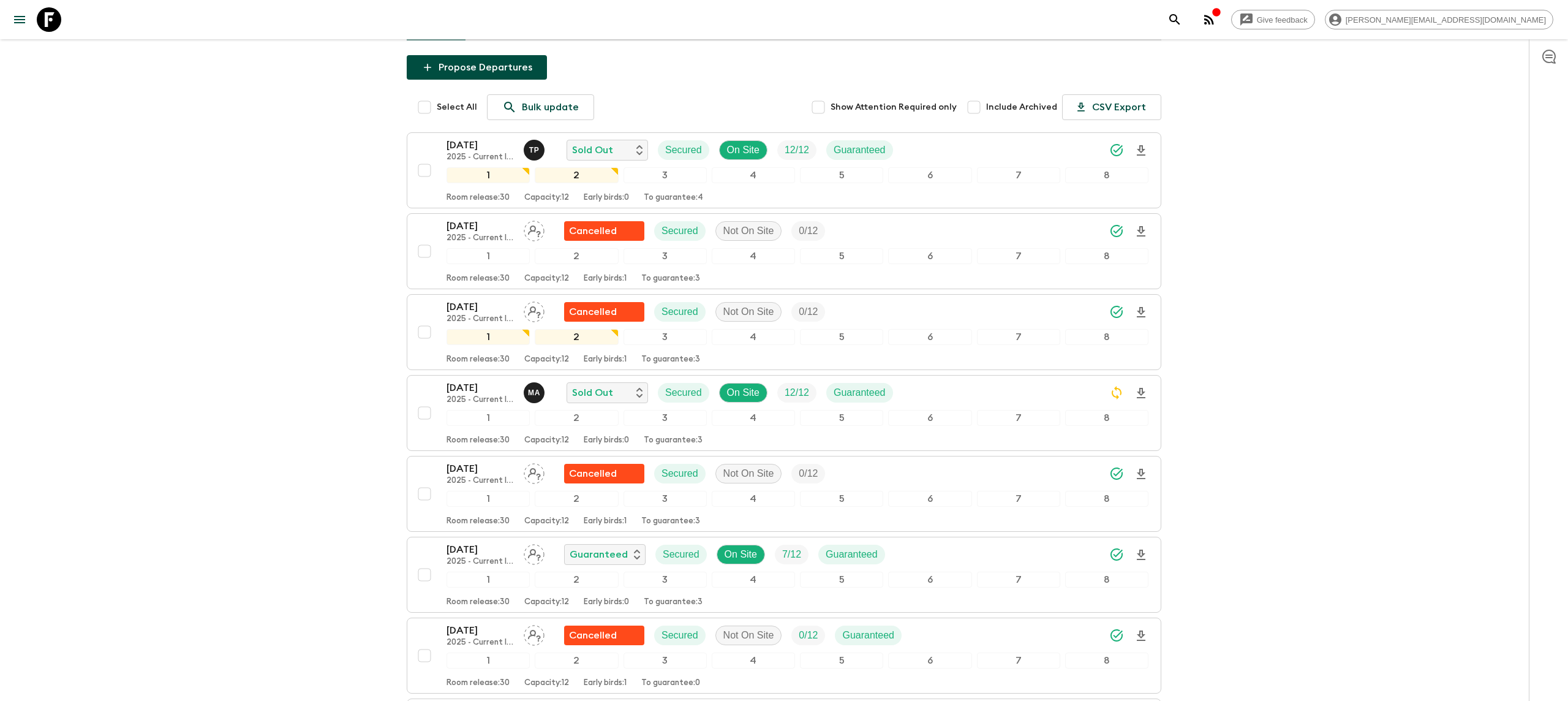
scroll to position [140, 0]
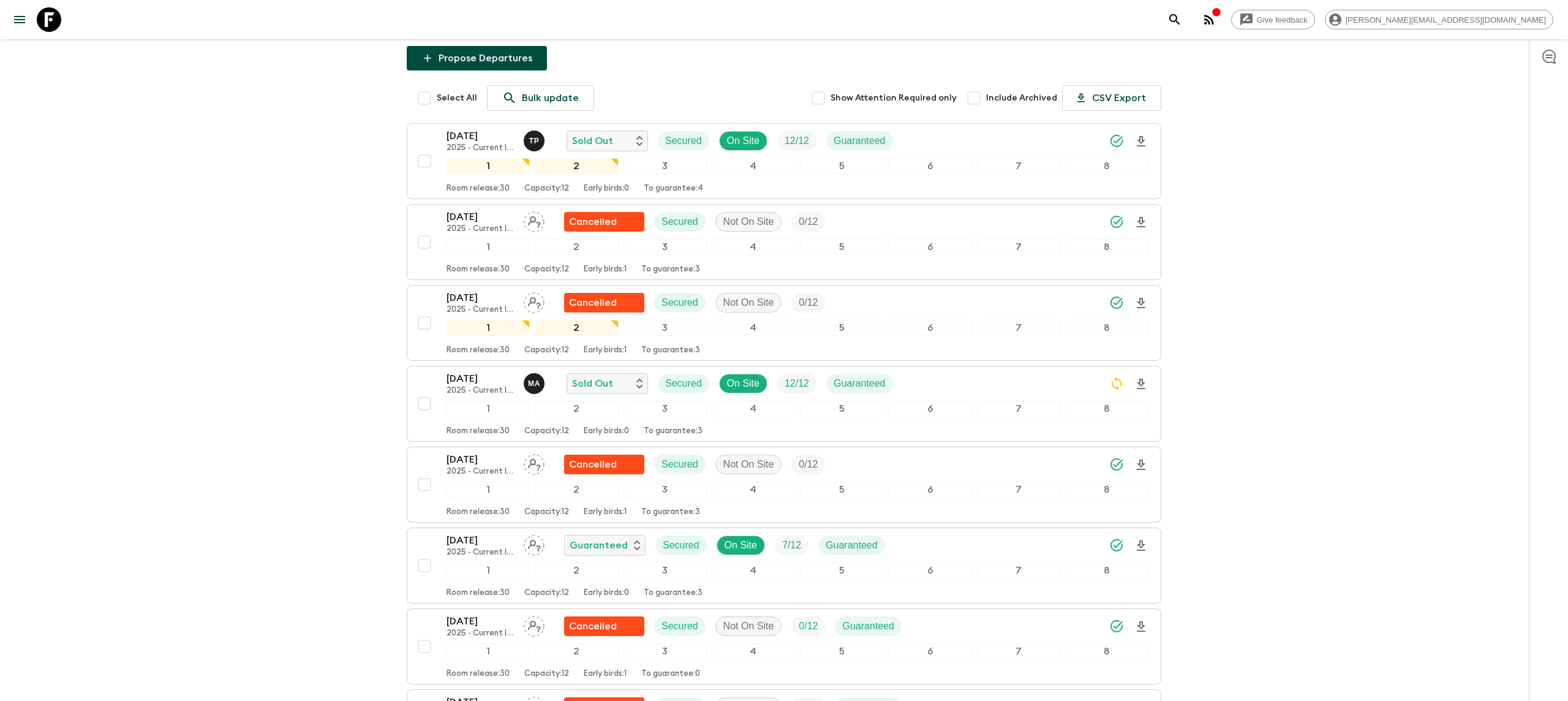
click at [339, 295] on div "Give feedback [PERSON_NAME][EMAIL_ADDRESS][DOMAIN_NAME] All itineraries Exclusi…" at bounding box center [784, 368] width 1568 height 1016
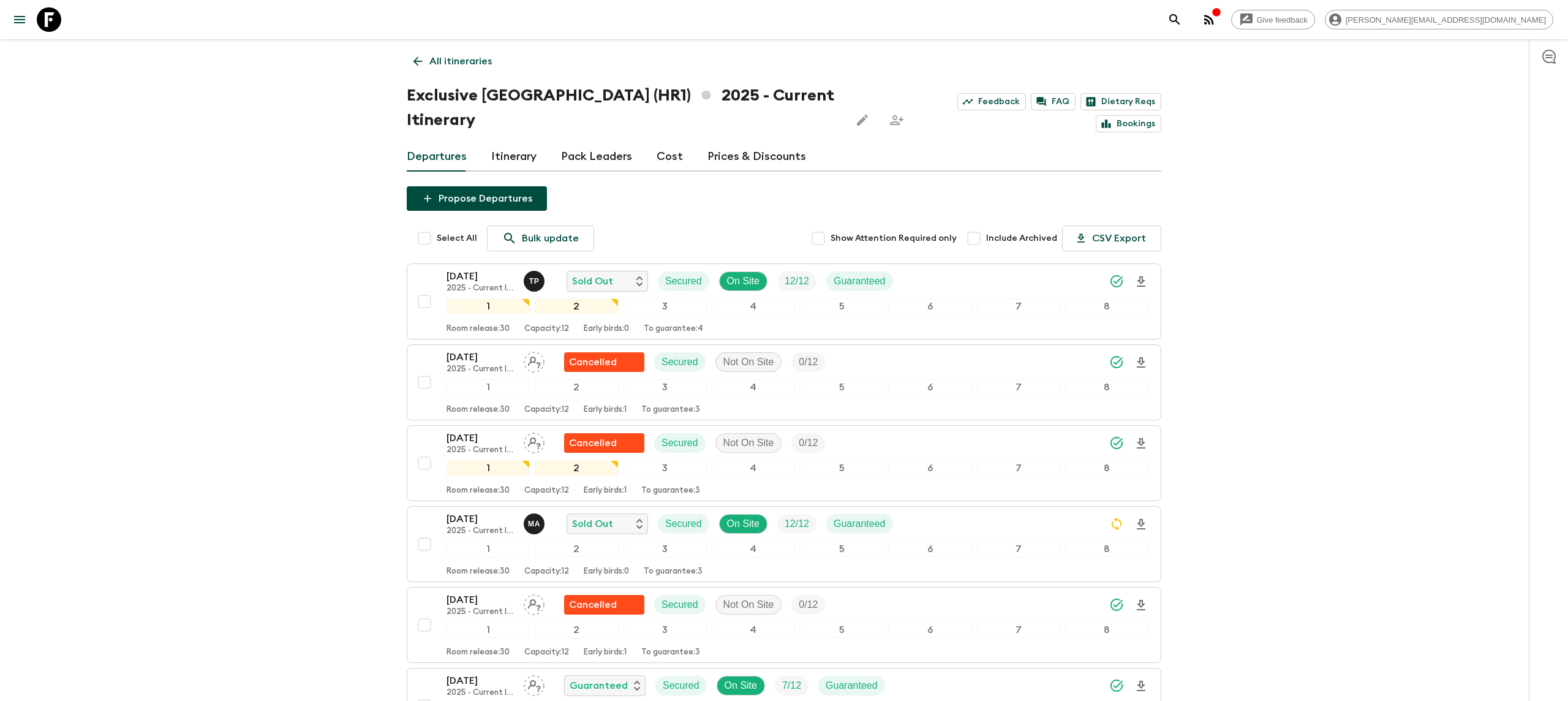
click at [55, 23] on icon at bounding box center [49, 19] width 25 height 25
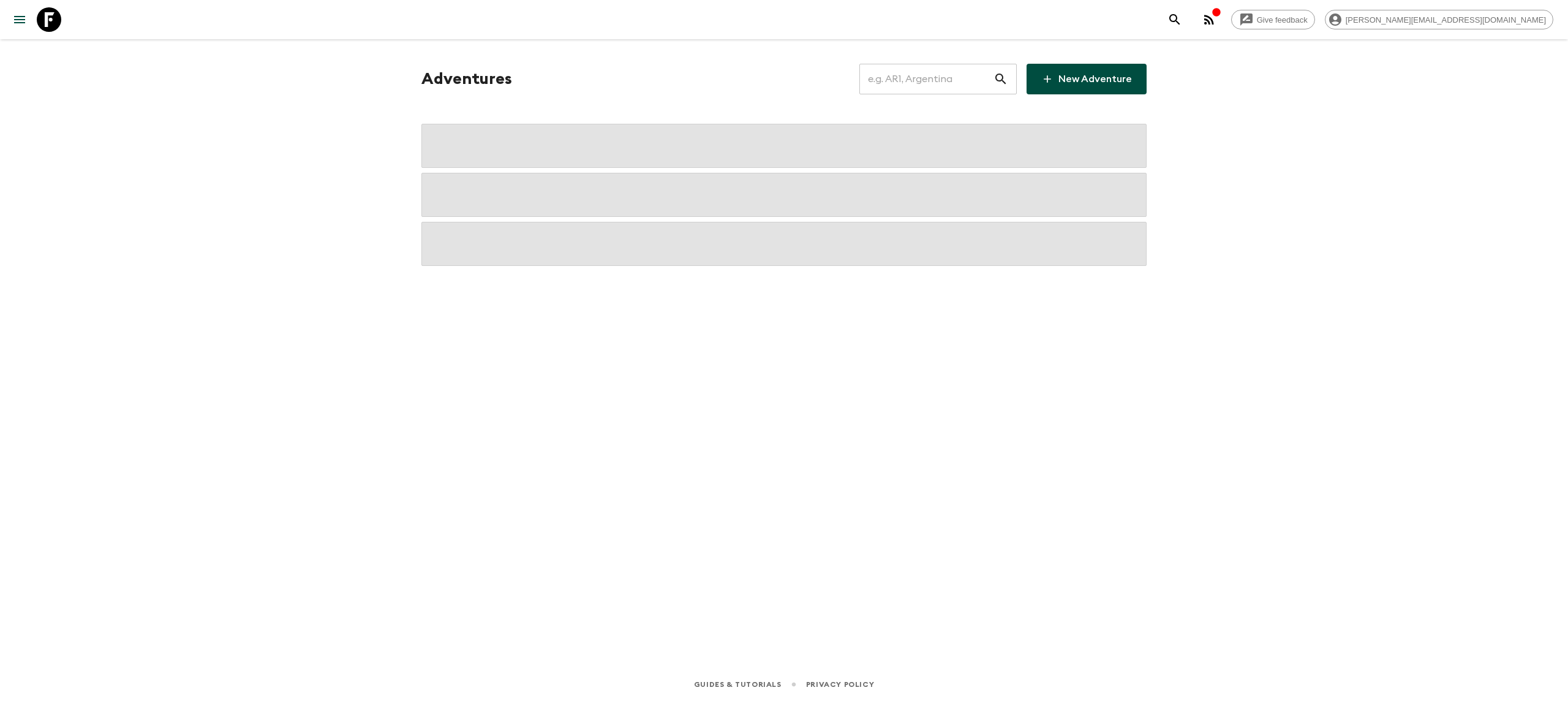
click at [901, 81] on input "text" at bounding box center [926, 79] width 134 height 34
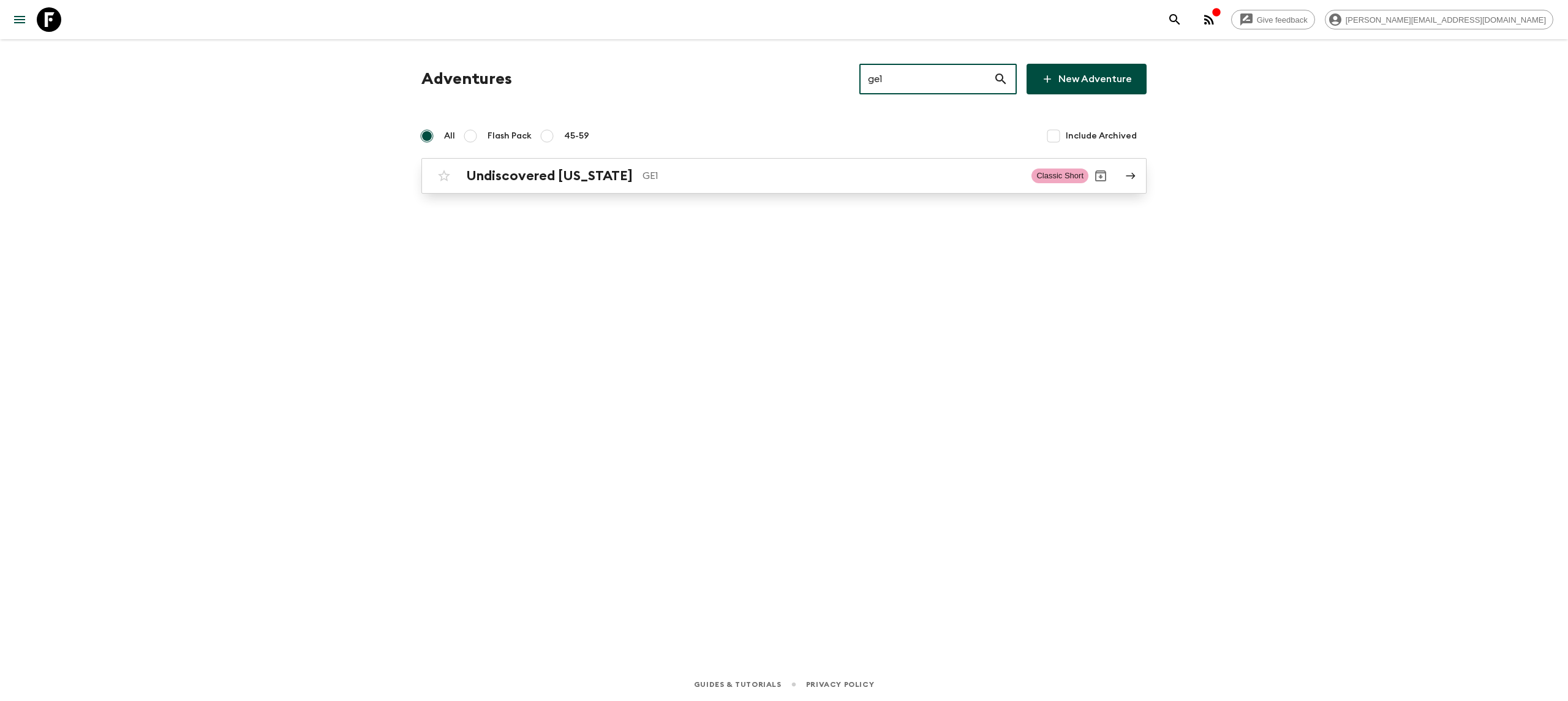
type input "ge1"
click at [791, 171] on p "GE1" at bounding box center [832, 176] width 379 height 15
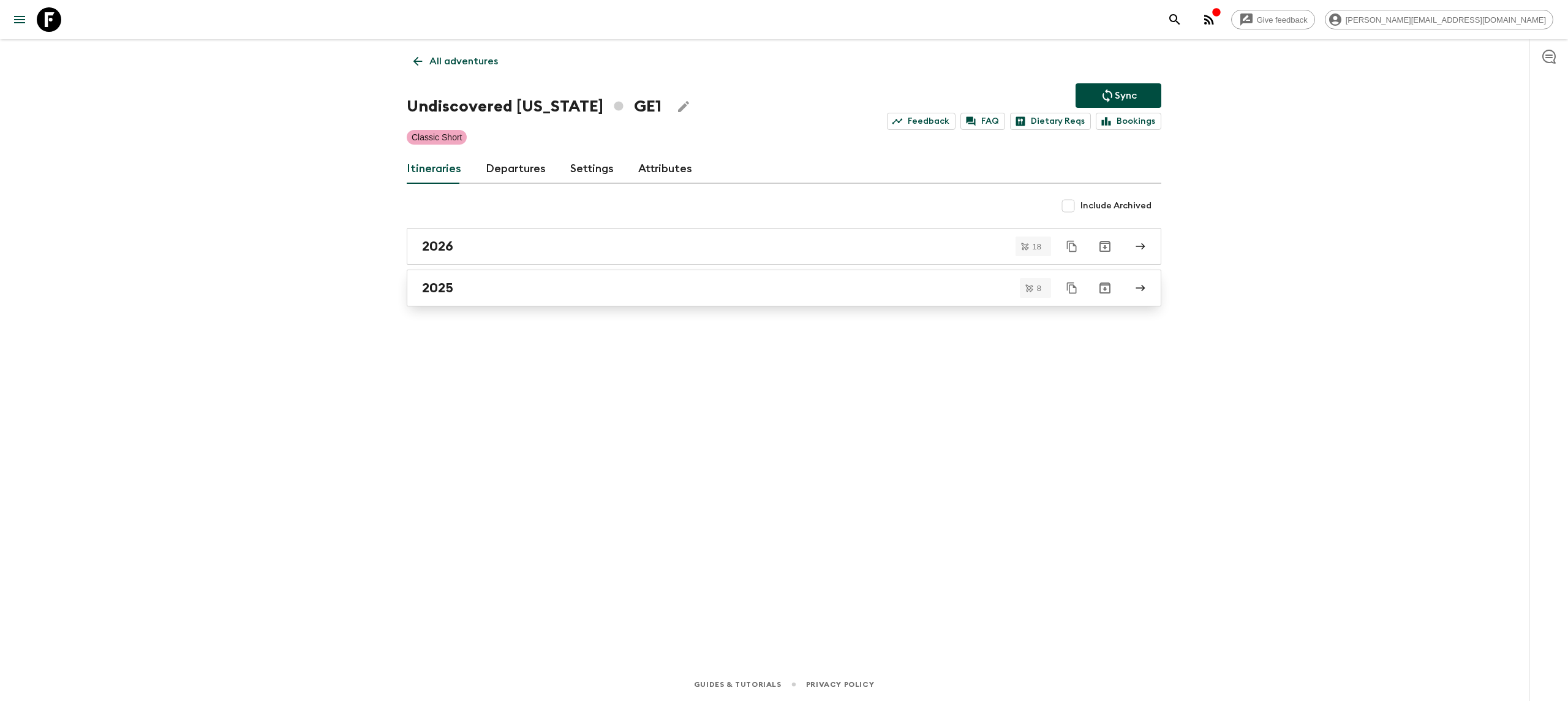
click at [445, 286] on h2 "2025" at bounding box center [437, 288] width 31 height 16
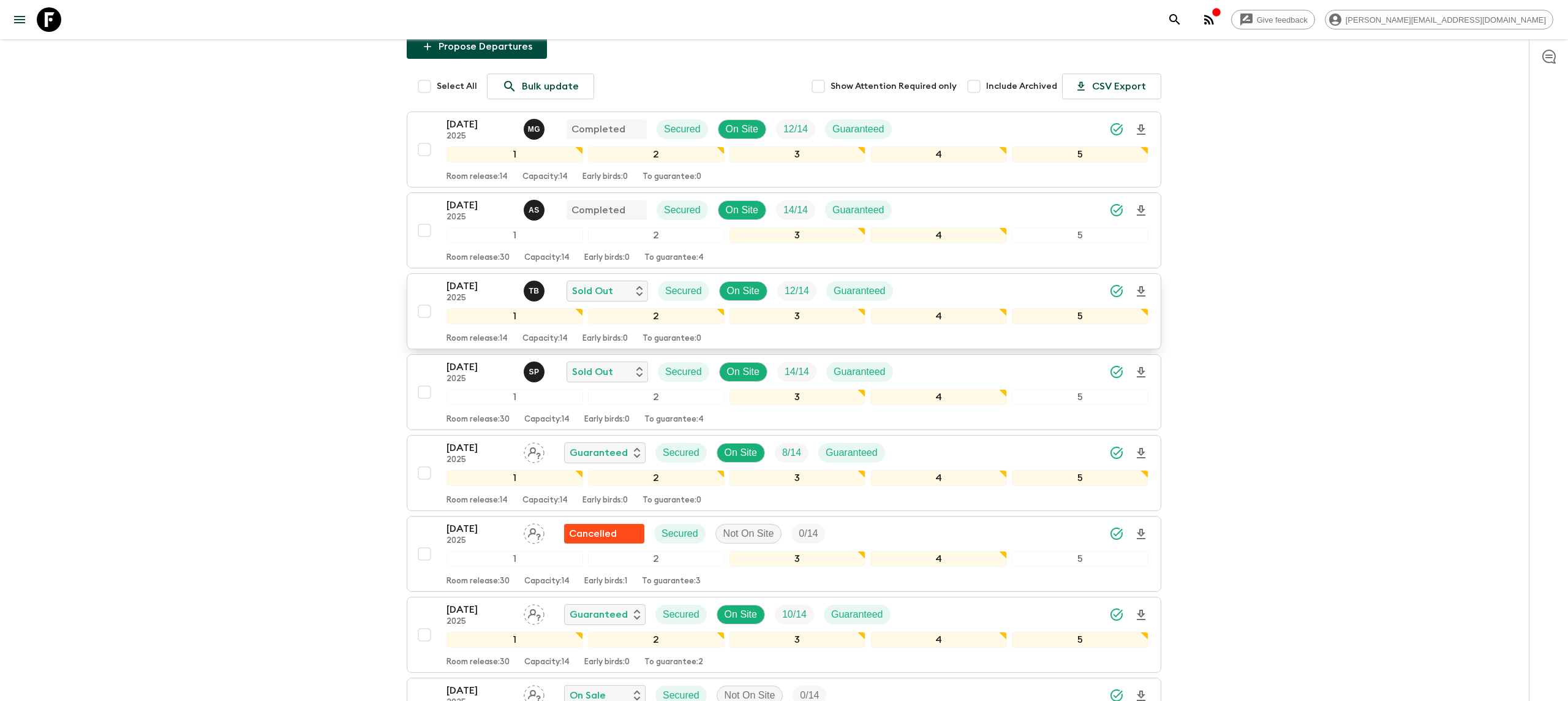
scroll to position [152, 0]
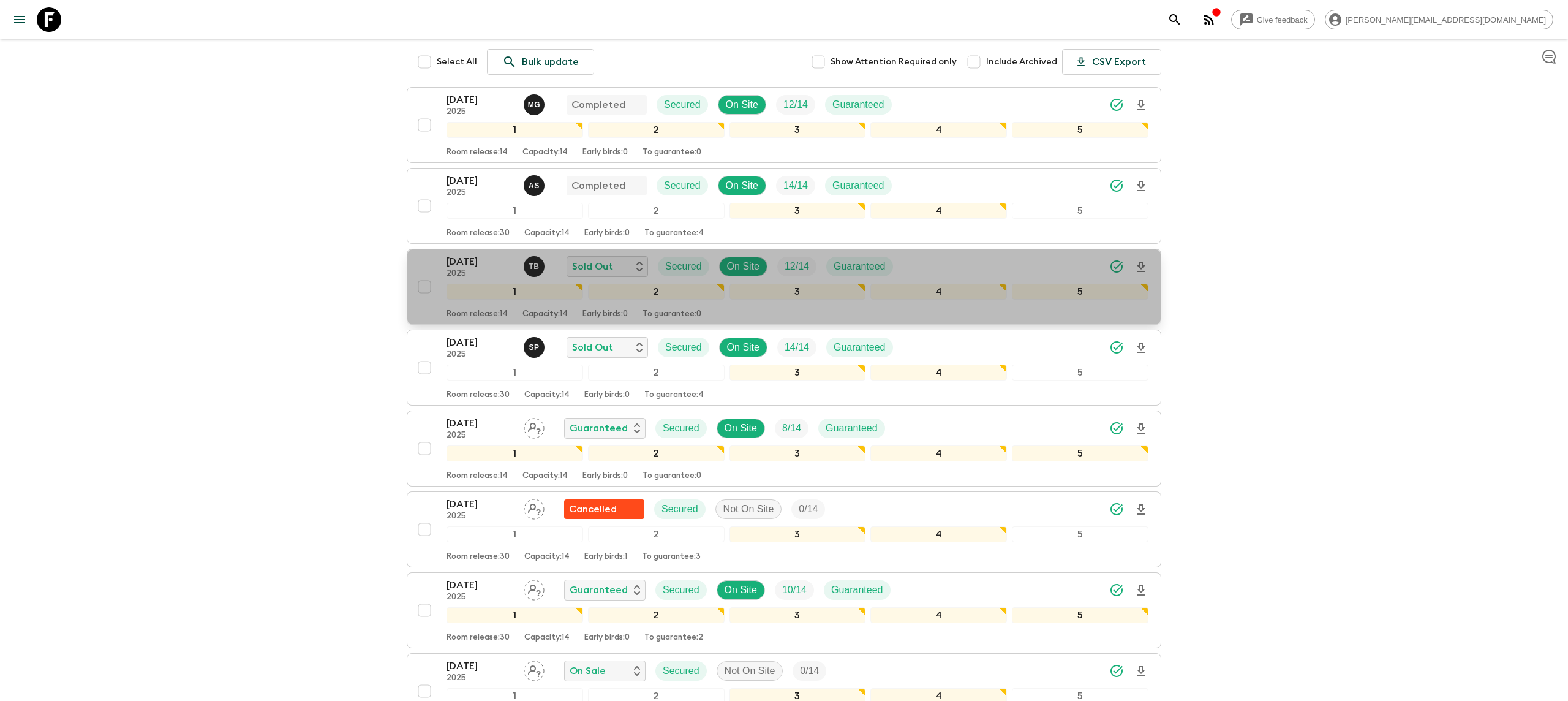
click at [485, 256] on p "[DATE]" at bounding box center [480, 262] width 67 height 15
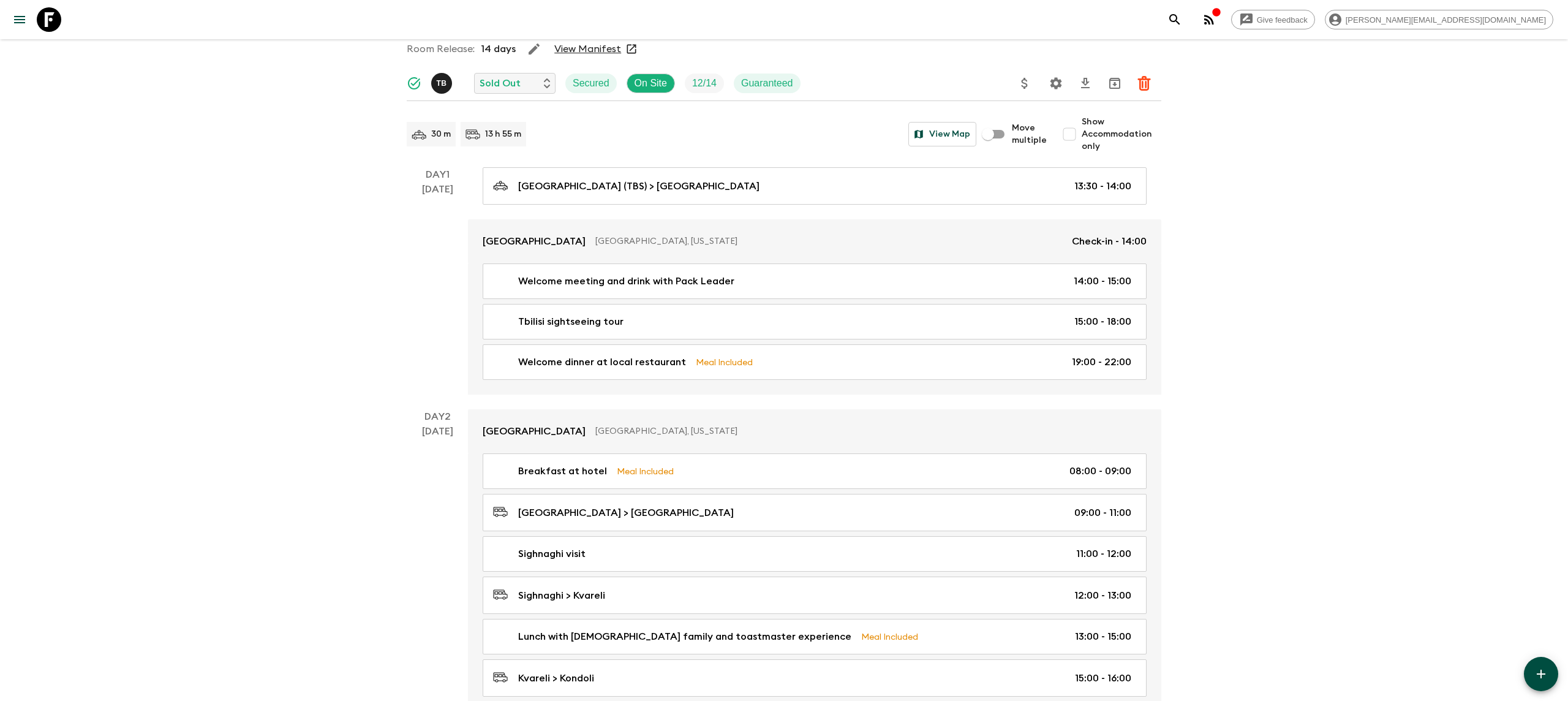
click at [1079, 133] on input "Show Accommodation only" at bounding box center [1070, 134] width 25 height 25
checkbox input "true"
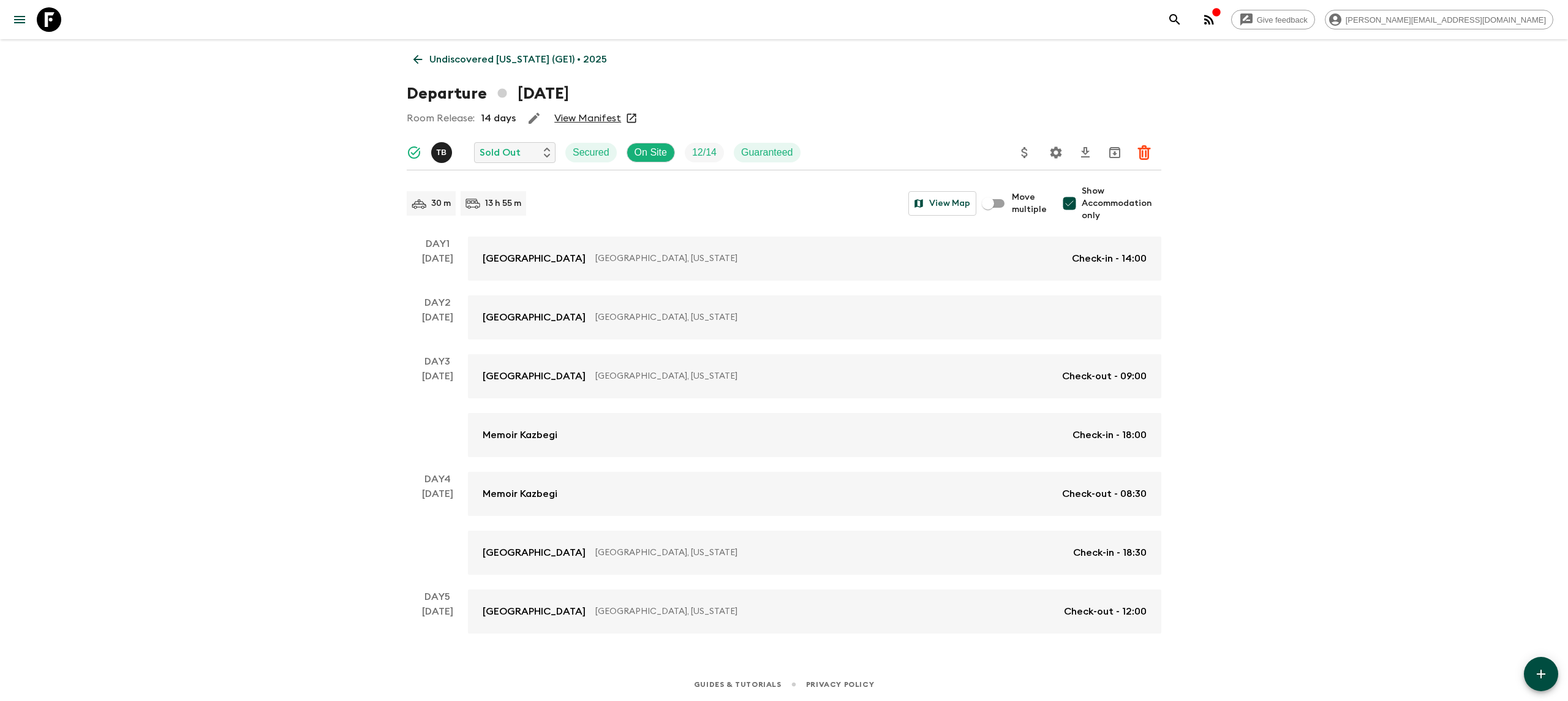
scroll to position [3, 0]
